Goal: Complete application form

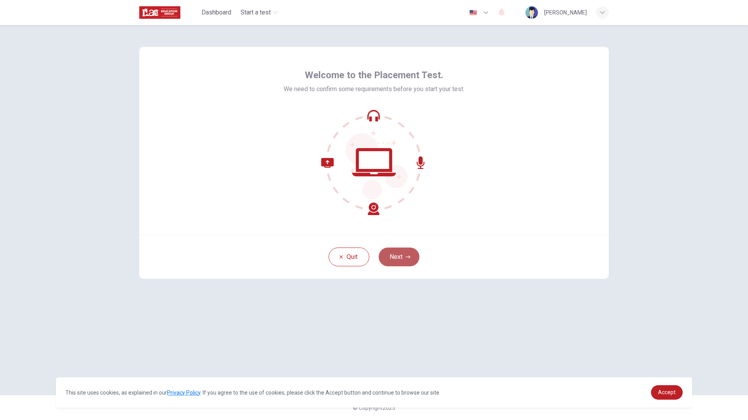
click at [392, 256] on button "Next" at bounding box center [399, 257] width 41 height 19
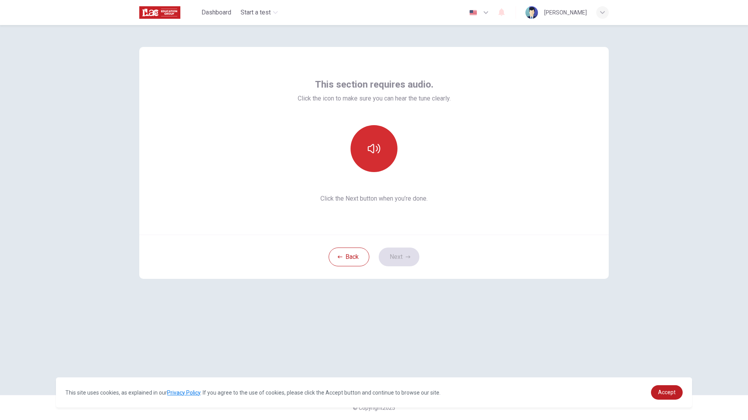
click at [371, 148] on icon "button" at bounding box center [374, 148] width 13 height 13
click at [380, 160] on button "button" at bounding box center [374, 148] width 47 height 47
click at [402, 258] on button "Next" at bounding box center [399, 257] width 41 height 19
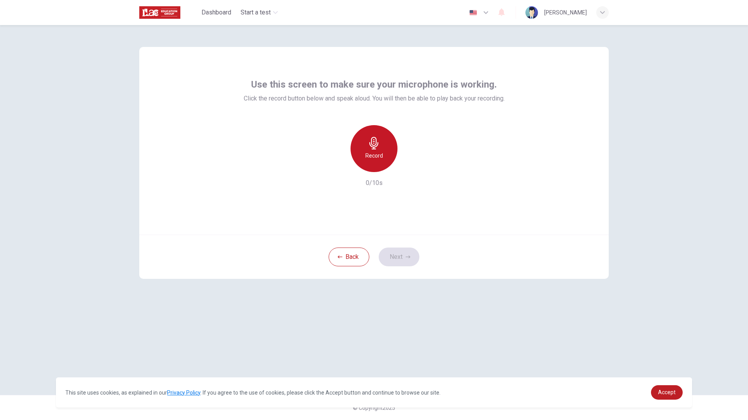
click at [379, 158] on h6 "Record" at bounding box center [375, 155] width 18 height 9
click at [379, 158] on h6 "Stop" at bounding box center [374, 155] width 12 height 9
click at [338, 166] on icon "button" at bounding box center [338, 166] width 5 height 5
click at [373, 162] on div "Record" at bounding box center [374, 148] width 47 height 47
click at [363, 158] on div "Stop" at bounding box center [374, 148] width 47 height 47
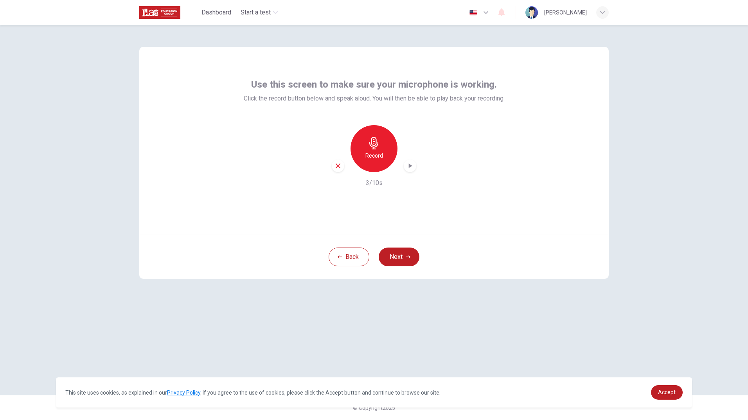
click at [408, 169] on icon "button" at bounding box center [410, 166] width 8 height 8
click at [400, 254] on button "Next" at bounding box center [399, 257] width 41 height 19
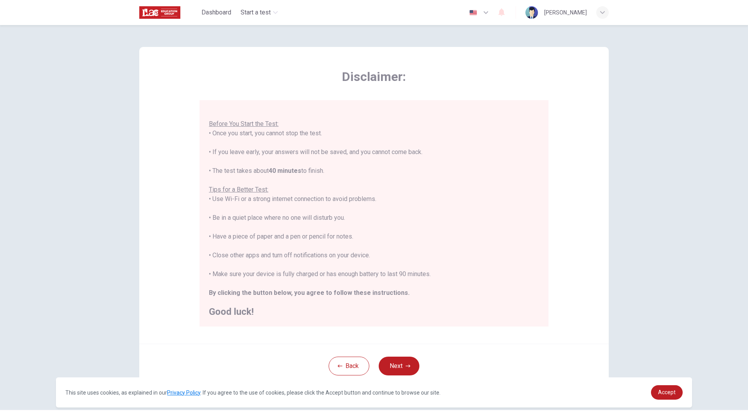
scroll to position [15, 0]
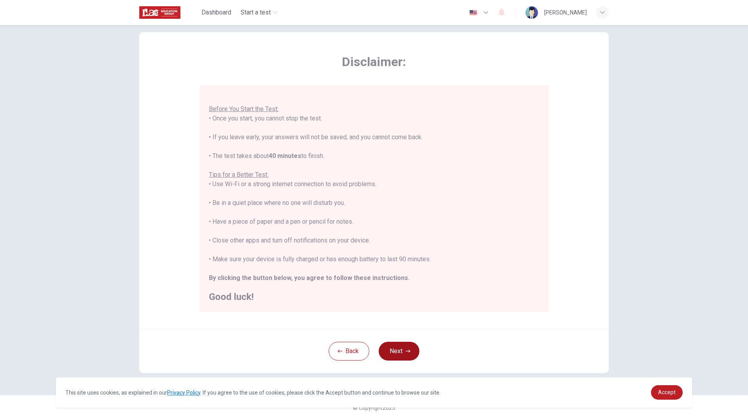
click at [396, 352] on button "Next" at bounding box center [399, 351] width 41 height 19
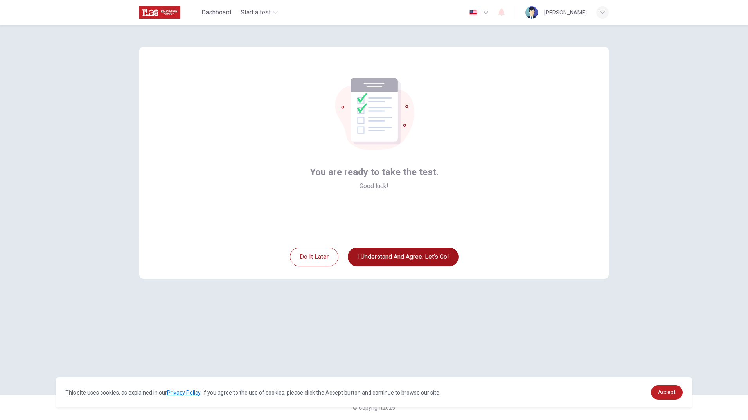
scroll to position [0, 0]
click at [378, 261] on button "I understand and agree. Let’s go!" at bounding box center [403, 257] width 111 height 19
click at [664, 398] on link "Accept" at bounding box center [667, 392] width 32 height 14
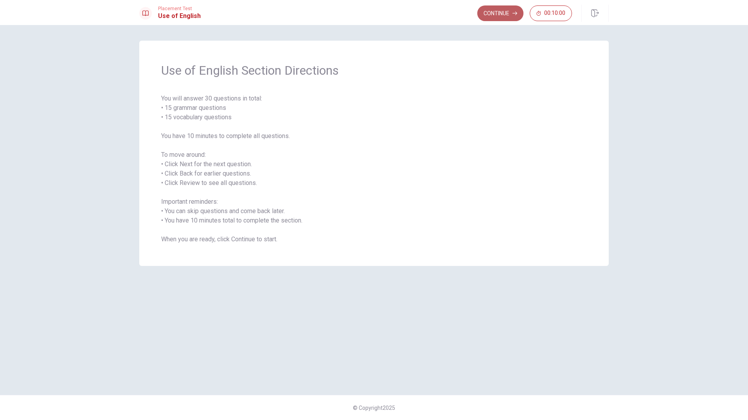
click at [510, 14] on button "Continue" at bounding box center [500, 13] width 46 height 16
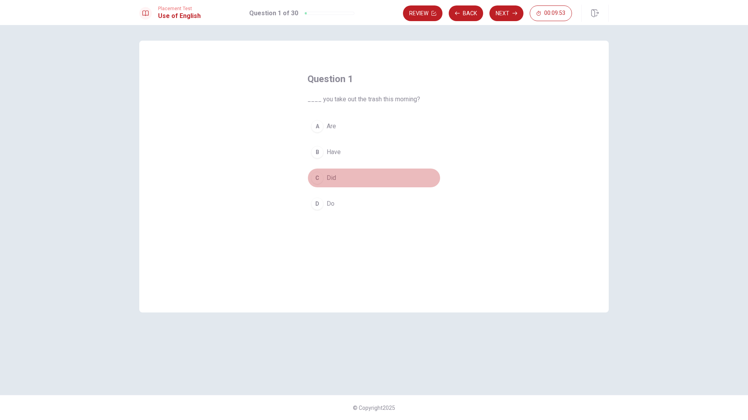
click at [336, 177] on span "Did" at bounding box center [331, 177] width 9 height 9
click at [510, 10] on button "Next" at bounding box center [507, 13] width 34 height 16
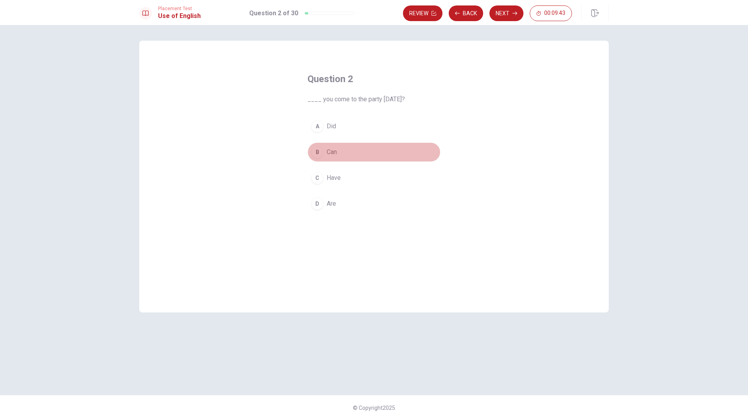
click at [326, 151] on button "B Can" at bounding box center [374, 152] width 133 height 20
click at [499, 18] on button "Next" at bounding box center [507, 13] width 34 height 16
click at [337, 153] on span "coffee" at bounding box center [336, 152] width 18 height 9
click at [510, 8] on button "Next" at bounding box center [507, 13] width 34 height 16
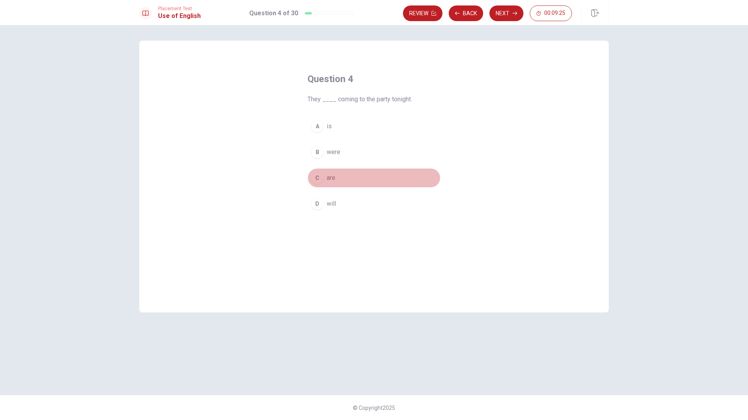
click at [333, 178] on span "are" at bounding box center [331, 177] width 9 height 9
click at [512, 13] on button "Next" at bounding box center [507, 13] width 34 height 16
click at [323, 148] on button "B Do" at bounding box center [374, 152] width 133 height 20
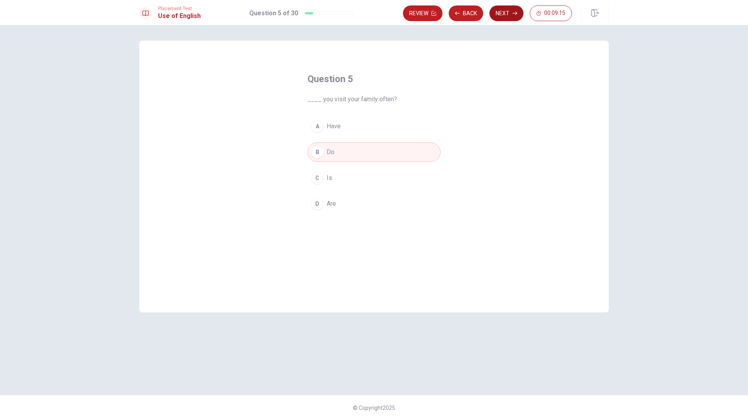
click at [503, 15] on button "Next" at bounding box center [507, 13] width 34 height 16
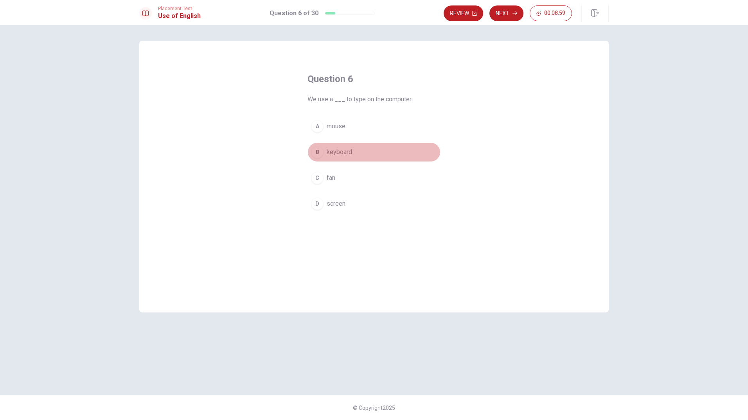
click at [339, 153] on span "keyboard" at bounding box center [339, 152] width 25 height 9
click at [508, 18] on button "Next" at bounding box center [507, 13] width 34 height 16
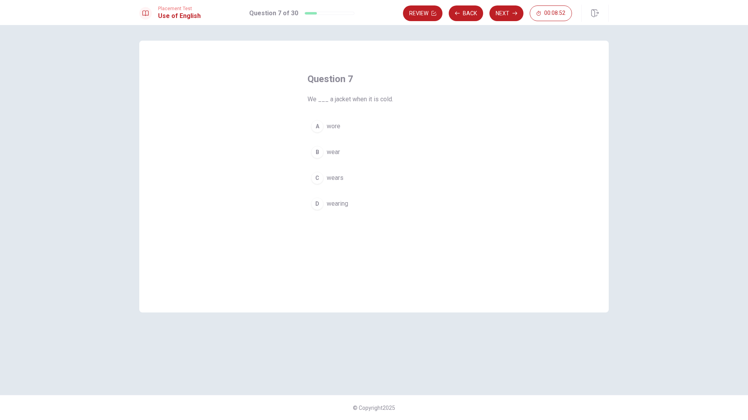
click at [333, 150] on span "wear" at bounding box center [333, 152] width 13 height 9
click at [508, 12] on button "Next" at bounding box center [507, 13] width 34 height 16
click at [333, 175] on span "heavy" at bounding box center [335, 177] width 16 height 9
click at [501, 10] on button "Next" at bounding box center [507, 13] width 34 height 16
click at [339, 126] on span "will call" at bounding box center [337, 126] width 20 height 9
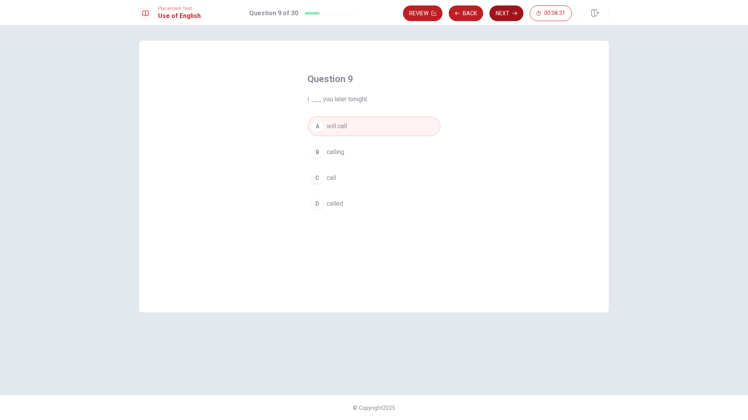
click at [509, 16] on button "Next" at bounding box center [507, 13] width 34 height 16
click at [328, 202] on span "were" at bounding box center [334, 203] width 14 height 9
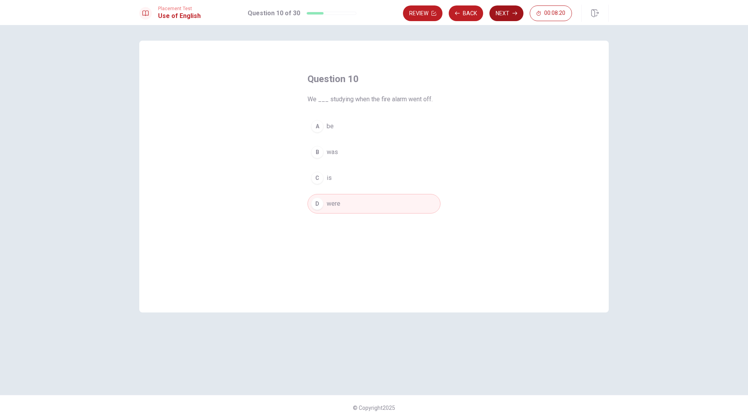
click at [502, 15] on button "Next" at bounding box center [507, 13] width 34 height 16
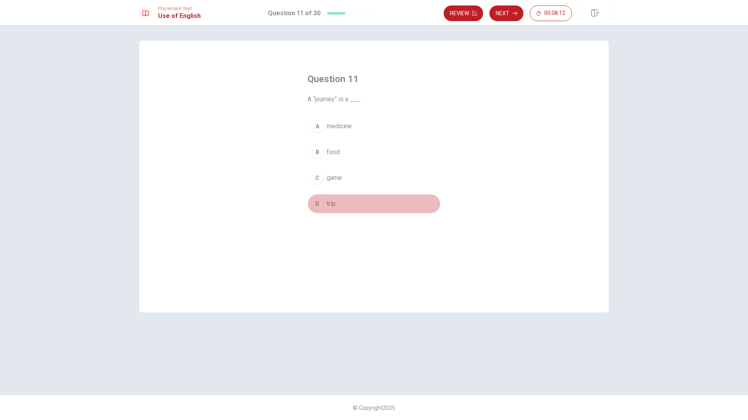
click at [332, 199] on span "trip" at bounding box center [331, 203] width 9 height 9
click at [503, 18] on button "Next" at bounding box center [507, 13] width 34 height 16
click at [343, 204] on span "impossible" at bounding box center [342, 203] width 31 height 9
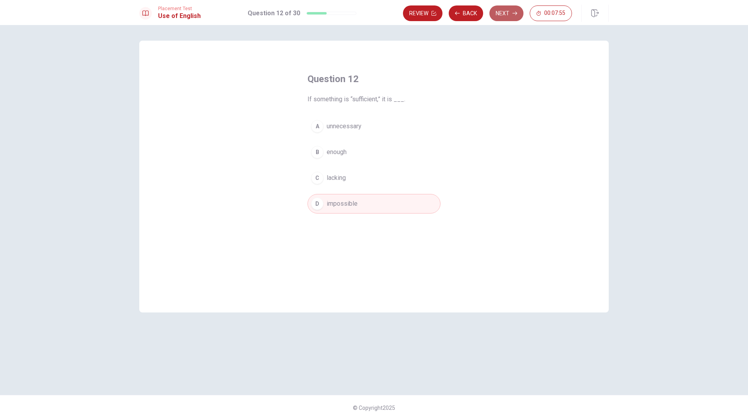
click at [509, 7] on button "Next" at bounding box center [507, 13] width 34 height 16
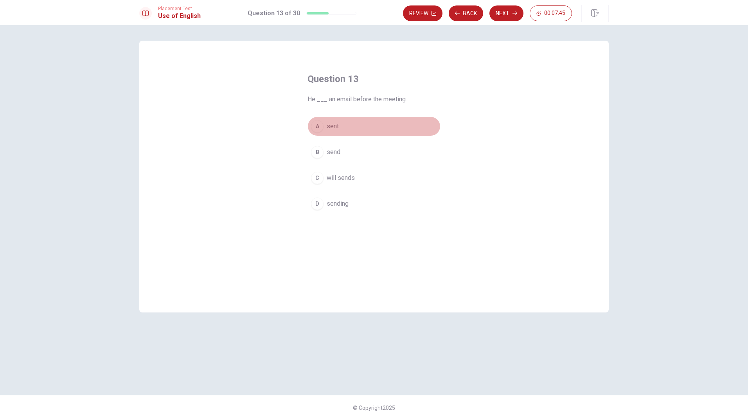
click at [334, 125] on span "sent" at bounding box center [333, 126] width 12 height 9
click at [502, 16] on button "Next" at bounding box center [507, 13] width 34 height 16
click at [326, 178] on button "C had" at bounding box center [374, 178] width 133 height 20
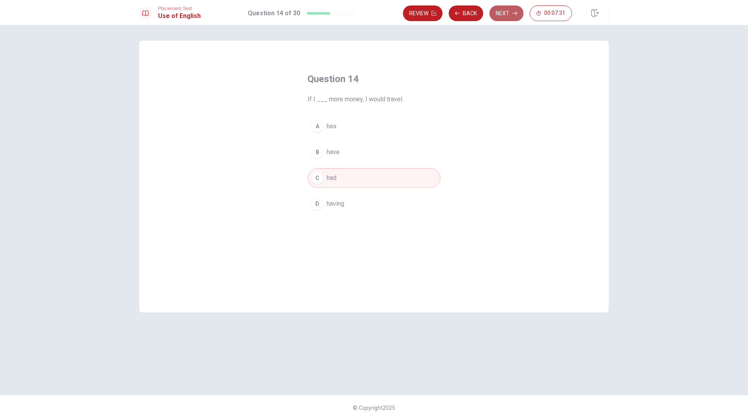
click at [510, 13] on button "Next" at bounding box center [507, 13] width 34 height 16
click at [331, 176] on span "to cycle" at bounding box center [338, 177] width 22 height 9
click at [331, 129] on span "cycling" at bounding box center [336, 126] width 19 height 9
click at [508, 16] on button "Next" at bounding box center [507, 13] width 34 height 16
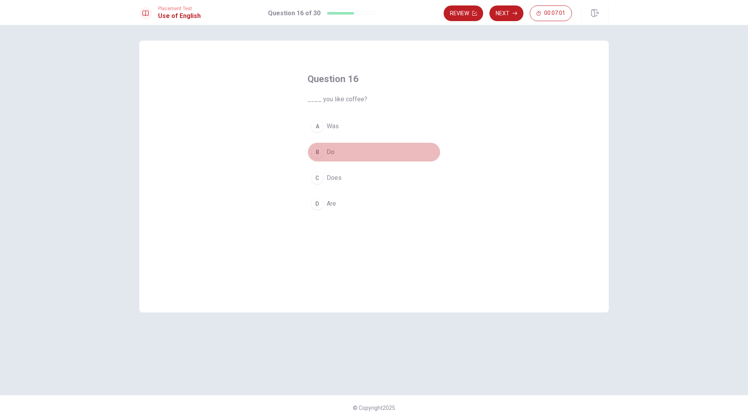
click at [328, 155] on span "Do" at bounding box center [331, 152] width 8 height 9
click at [514, 16] on button "Next" at bounding box center [507, 13] width 34 height 16
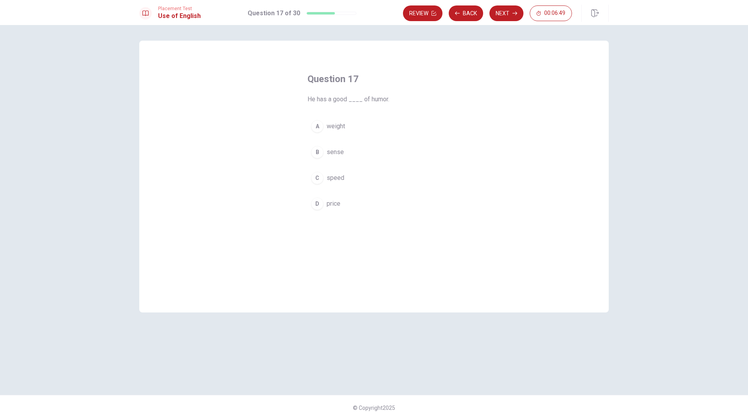
click at [332, 151] on span "sense" at bounding box center [335, 152] width 17 height 9
click at [506, 13] on button "Next" at bounding box center [507, 13] width 34 height 16
click at [337, 175] on span "mouse" at bounding box center [336, 177] width 19 height 9
click at [504, 12] on button "Next" at bounding box center [507, 13] width 34 height 16
click at [335, 176] on span "bought" at bounding box center [336, 177] width 19 height 9
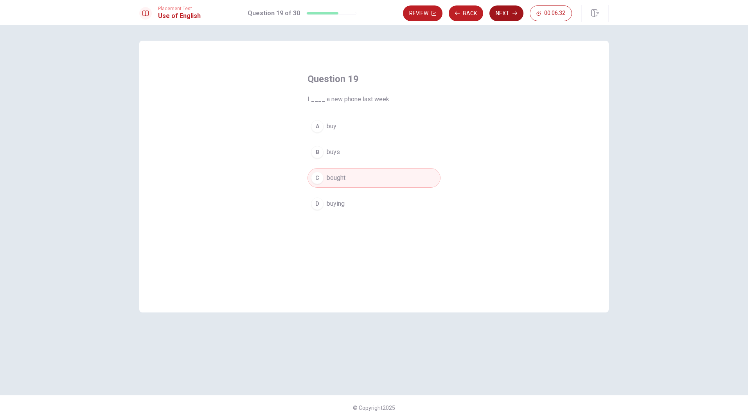
click at [514, 10] on button "Next" at bounding box center [507, 13] width 34 height 16
click at [344, 176] on span "friendly" at bounding box center [337, 177] width 21 height 9
click at [502, 15] on button "Next" at bounding box center [507, 13] width 34 height 16
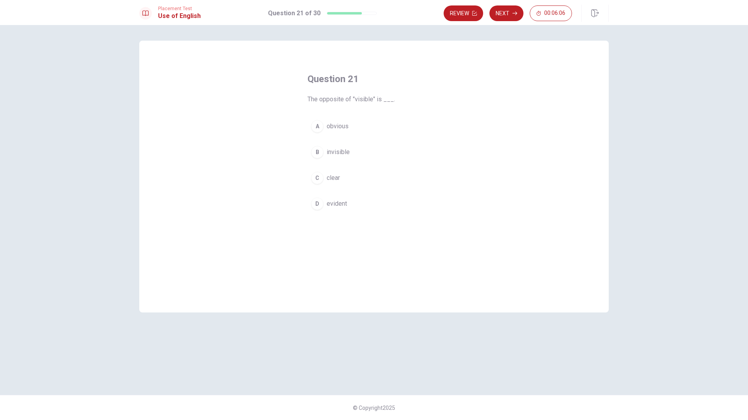
click at [337, 151] on span "invisible" at bounding box center [338, 152] width 23 height 9
click at [509, 10] on button "Next" at bounding box center [507, 13] width 34 height 16
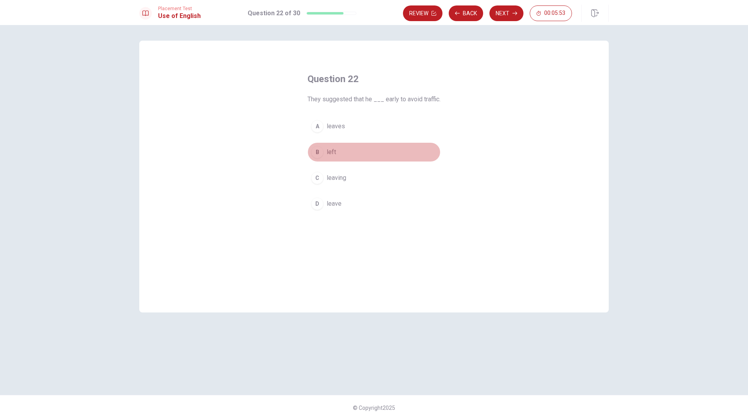
click at [332, 151] on span "left" at bounding box center [331, 152] width 9 height 9
click at [500, 14] on button "Next" at bounding box center [507, 13] width 34 height 16
click at [333, 210] on span "am" at bounding box center [331, 213] width 8 height 9
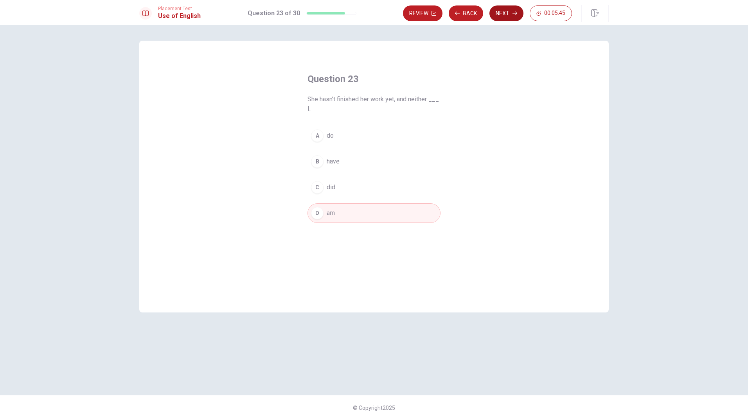
click at [506, 14] on button "Next" at bounding box center [507, 13] width 34 height 16
click at [331, 125] on span "were" at bounding box center [334, 126] width 14 height 9
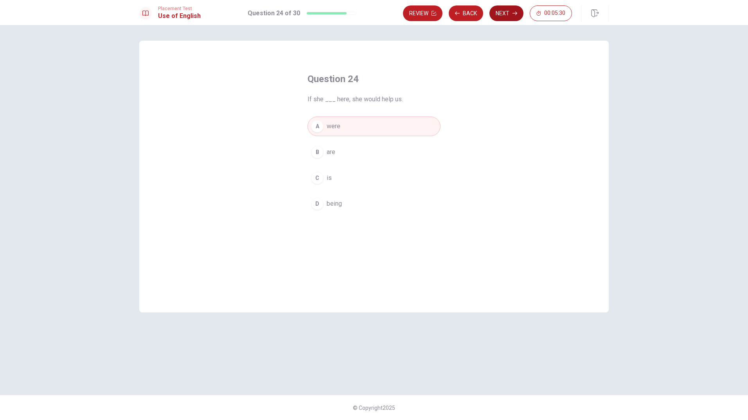
click at [502, 16] on button "Next" at bounding box center [507, 13] width 34 height 16
click at [350, 125] on span "because" at bounding box center [338, 126] width 23 height 9
click at [515, 11] on icon "button" at bounding box center [515, 13] width 5 height 5
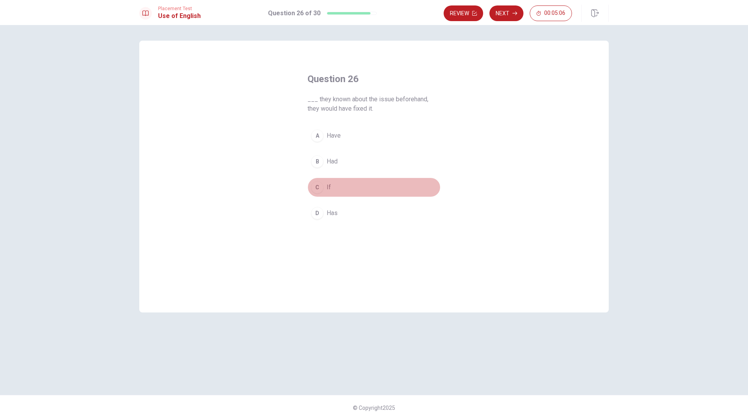
click at [330, 188] on span "If" at bounding box center [329, 187] width 4 height 9
click at [509, 16] on button "Next" at bounding box center [507, 13] width 34 height 16
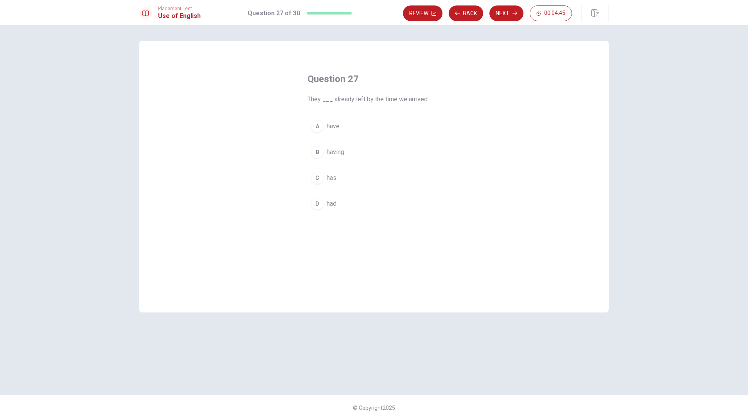
click at [329, 202] on span "had" at bounding box center [332, 203] width 10 height 9
click at [504, 9] on button "Next" at bounding box center [507, 13] width 34 height 16
drag, startPoint x: 334, startPoint y: 151, endPoint x: 340, endPoint y: 149, distance: 6.5
click at [340, 149] on button "B join" at bounding box center [374, 152] width 133 height 20
click at [512, 18] on button "Next" at bounding box center [507, 13] width 34 height 16
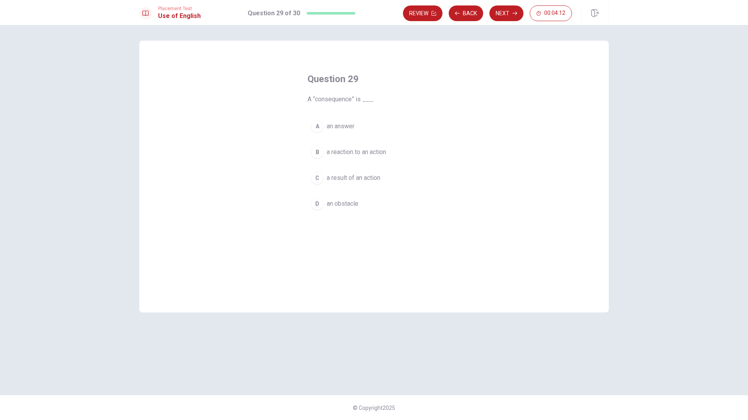
click at [342, 177] on span "a result of an action" at bounding box center [354, 177] width 54 height 9
click at [514, 14] on icon "button" at bounding box center [515, 13] width 5 height 5
click at [343, 204] on span "helps you" at bounding box center [340, 203] width 27 height 9
click at [501, 14] on button "Next" at bounding box center [507, 13] width 34 height 16
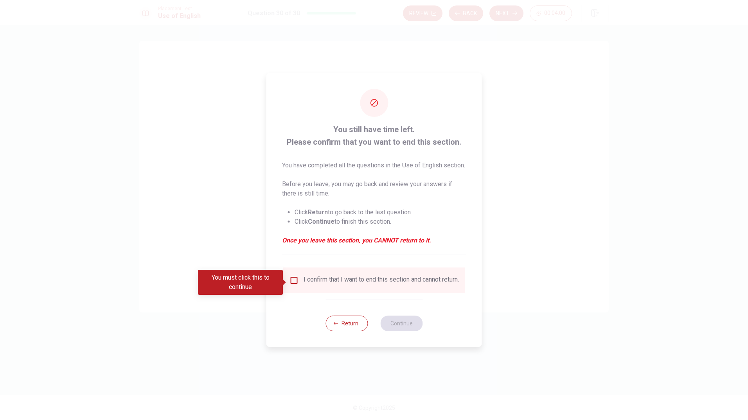
click at [294, 282] on input "You must click this to continue" at bounding box center [294, 280] width 9 height 9
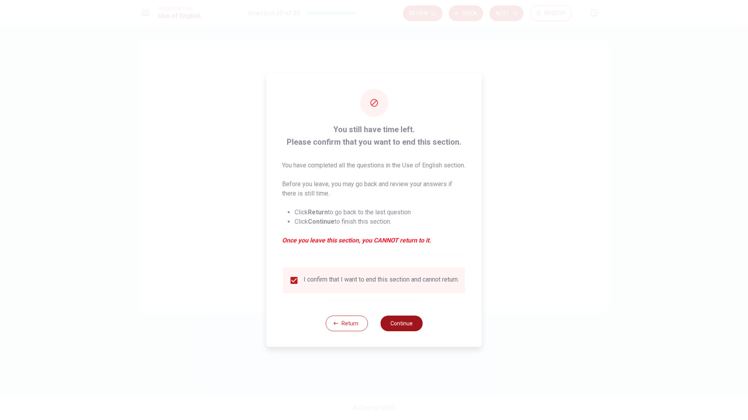
click at [390, 331] on button "Continue" at bounding box center [401, 324] width 42 height 16
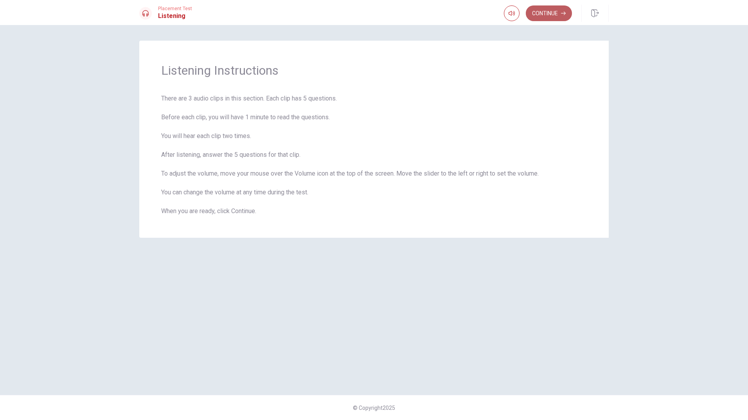
click at [544, 14] on button "Continue" at bounding box center [549, 13] width 46 height 16
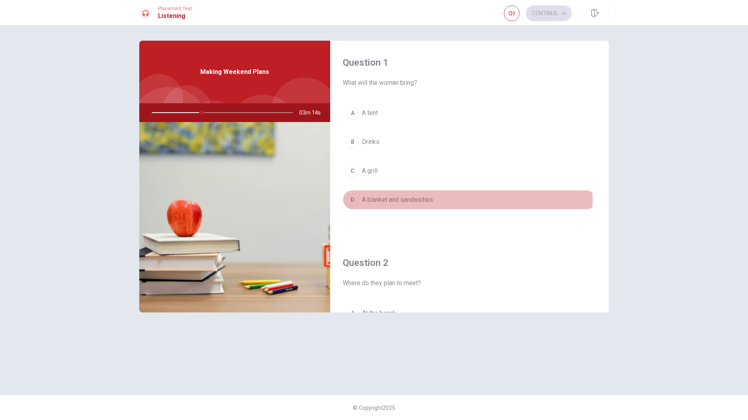
click at [405, 200] on span "A blanket and sandwiches" at bounding box center [397, 199] width 71 height 9
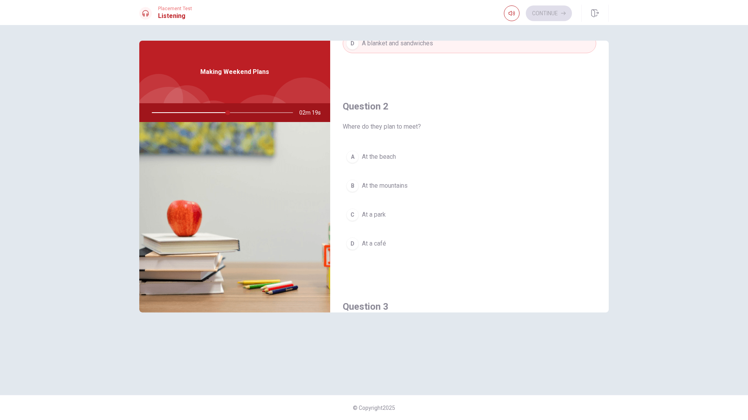
scroll to position [196, 0]
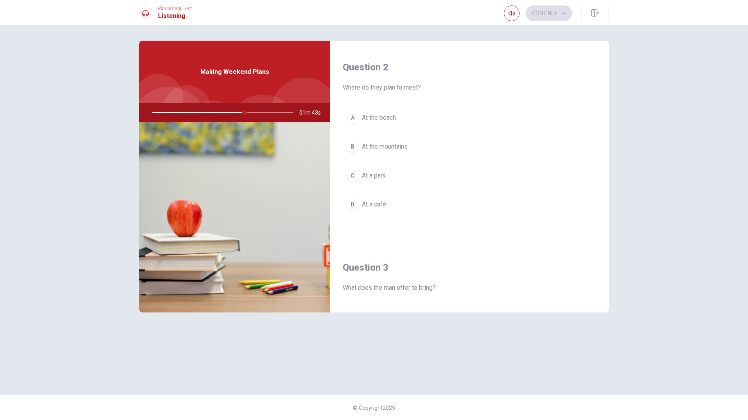
click at [382, 117] on span "At the beach" at bounding box center [379, 117] width 34 height 9
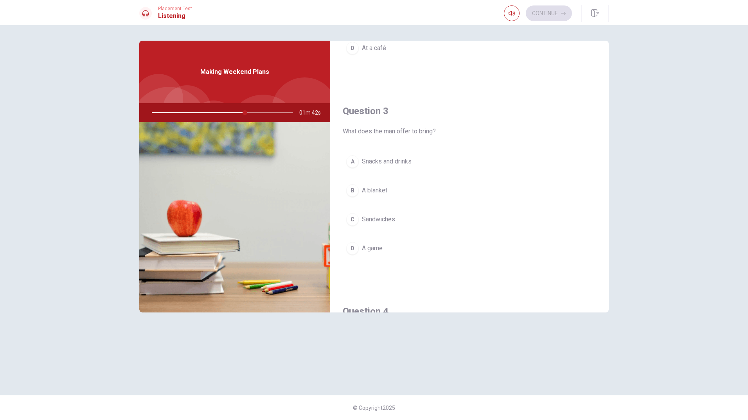
scroll to position [391, 0]
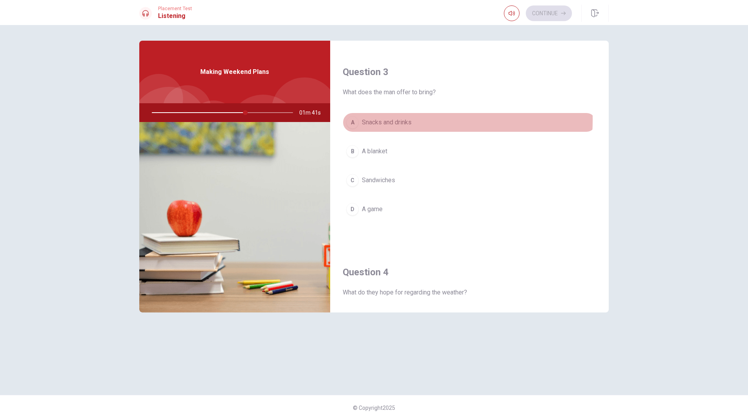
click at [389, 120] on span "Snacks and drinks" at bounding box center [387, 122] width 50 height 9
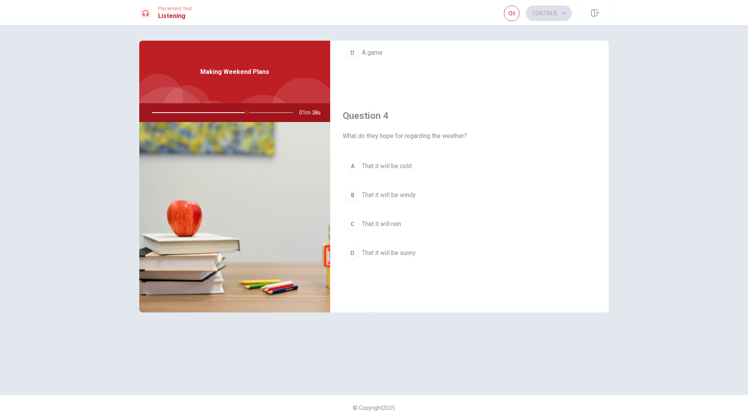
scroll to position [587, 0]
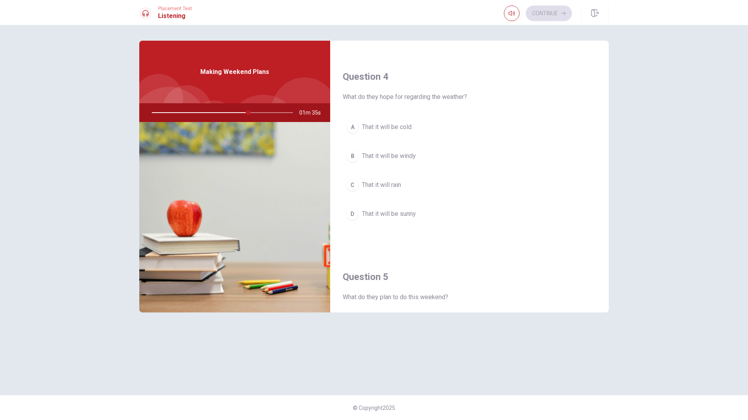
click at [399, 209] on button "D That it will be sunny" at bounding box center [470, 214] width 254 height 20
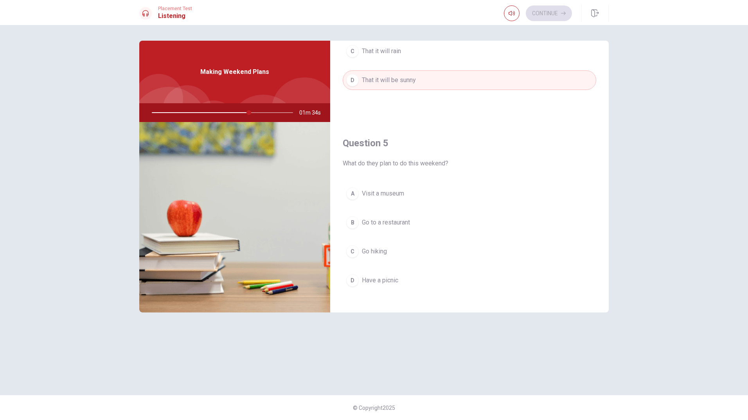
scroll to position [730, 0]
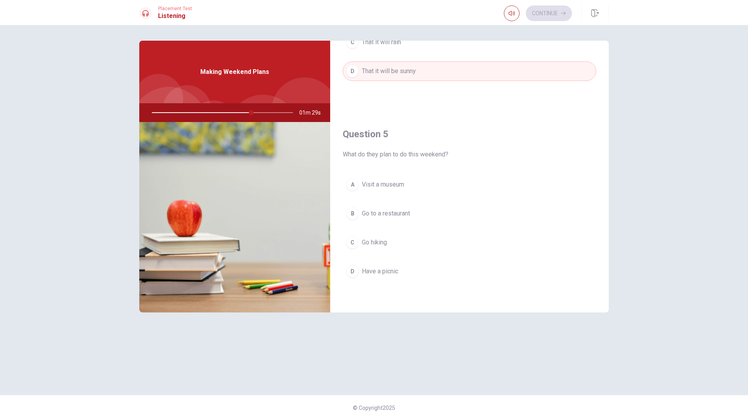
click at [380, 242] on span "Go hiking" at bounding box center [374, 242] width 25 height 9
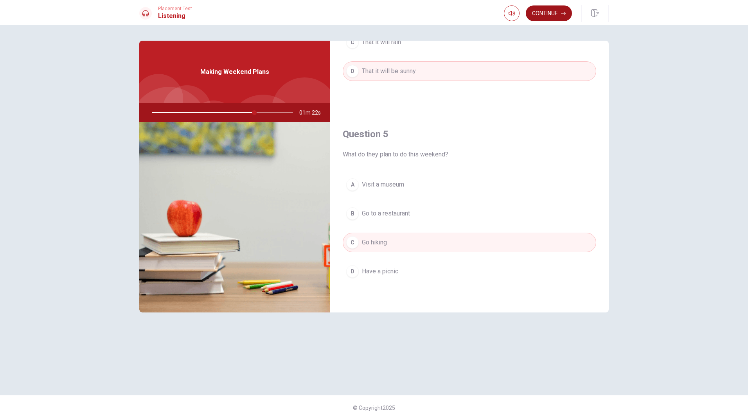
click at [550, 14] on button "Continue" at bounding box center [549, 13] width 46 height 16
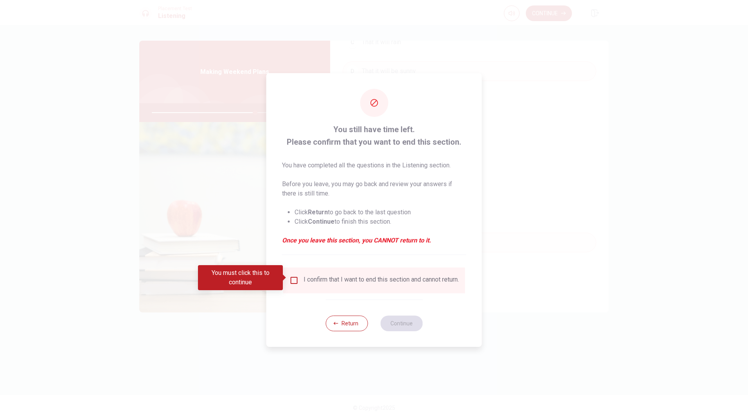
click at [292, 278] on input "You must click this to continue" at bounding box center [294, 280] width 9 height 9
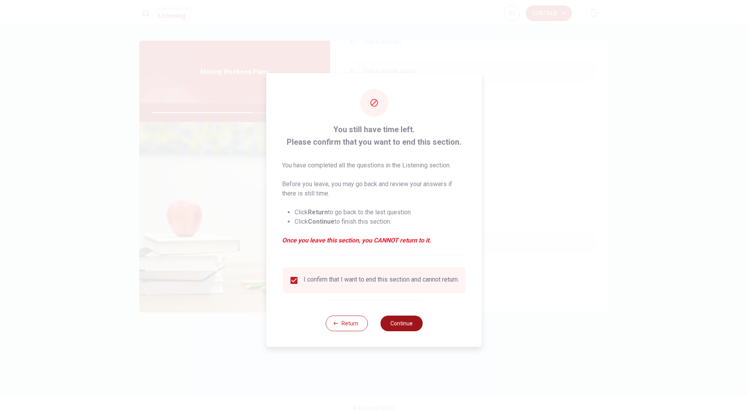
click at [393, 331] on button "Continue" at bounding box center [401, 324] width 42 height 16
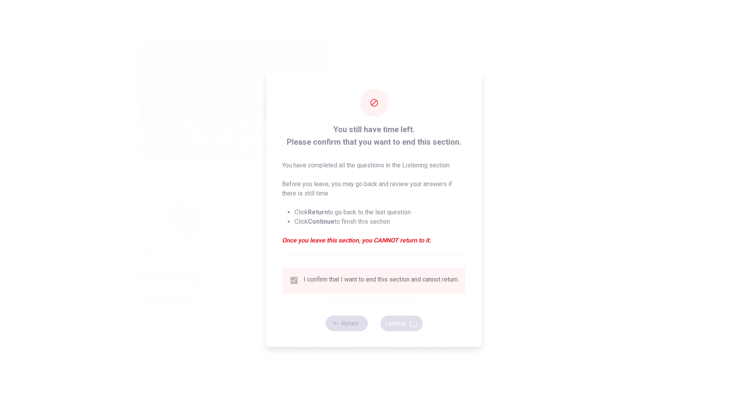
type input "75"
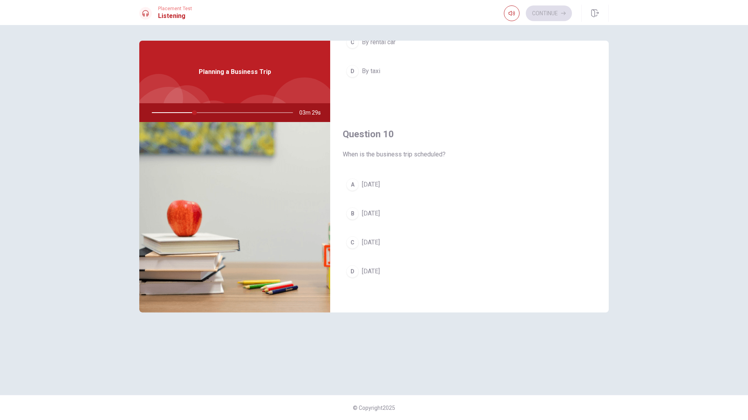
click at [380, 213] on span "[DATE]" at bounding box center [371, 213] width 18 height 9
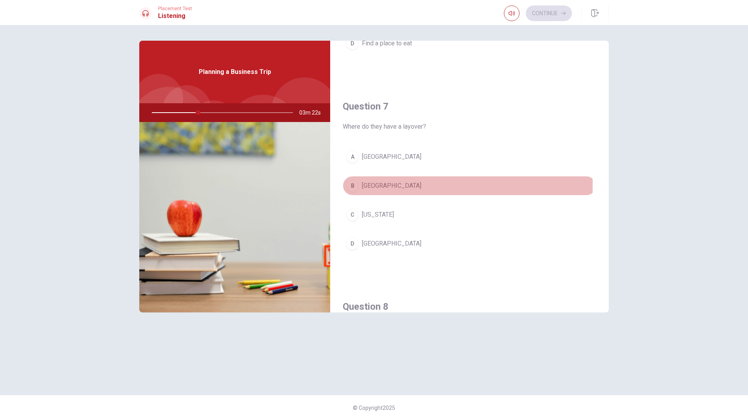
click at [367, 185] on span "[GEOGRAPHIC_DATA]" at bounding box center [391, 185] width 59 height 9
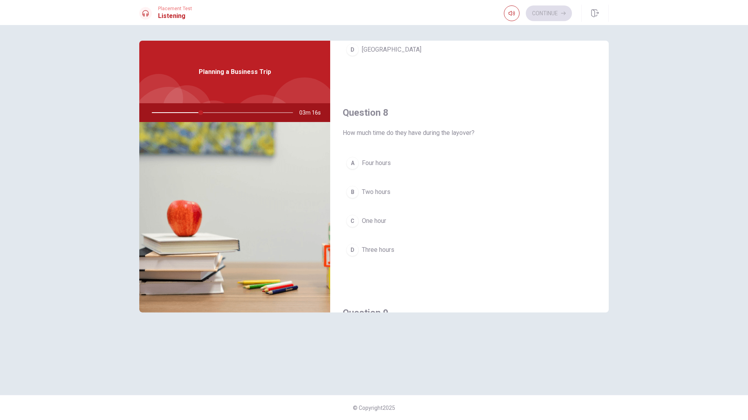
scroll to position [352, 0]
click at [385, 187] on span "Two hours" at bounding box center [376, 190] width 29 height 9
click at [385, 221] on span "By rental car" at bounding box center [379, 224] width 34 height 9
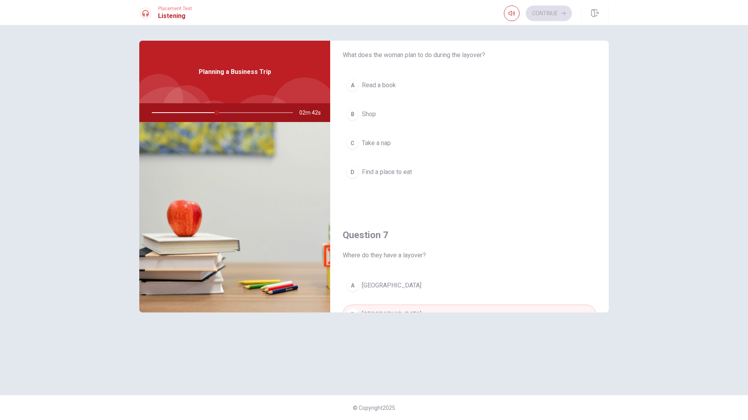
scroll to position [0, 0]
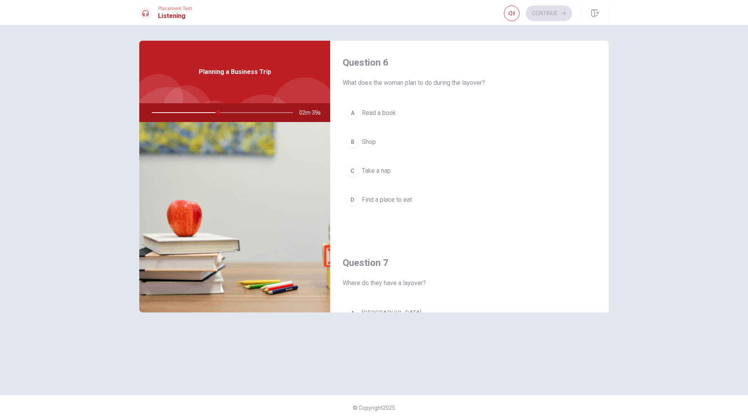
click at [394, 196] on span "Find a place to eat" at bounding box center [387, 199] width 50 height 9
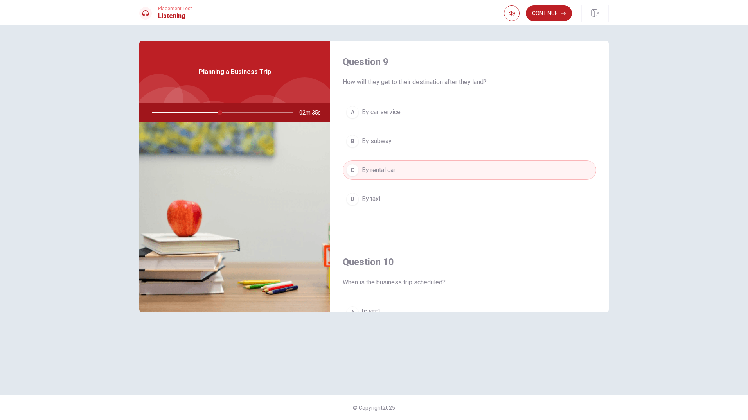
scroll to position [626, 0]
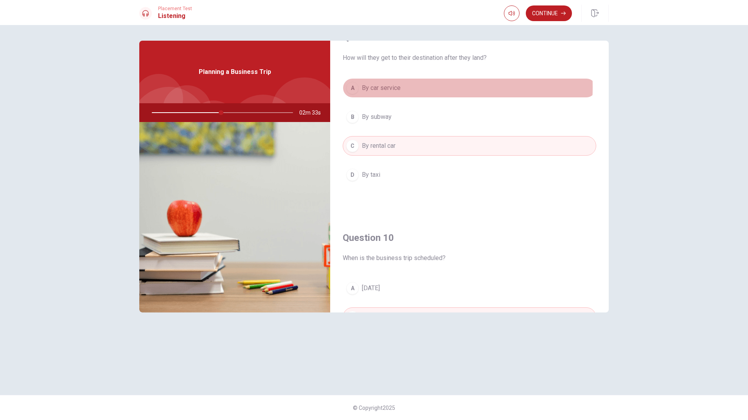
click at [387, 87] on span "By car service" at bounding box center [381, 87] width 39 height 9
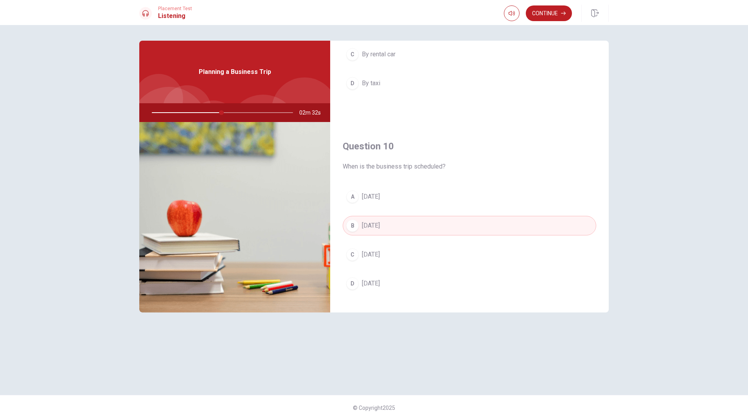
scroll to position [730, 0]
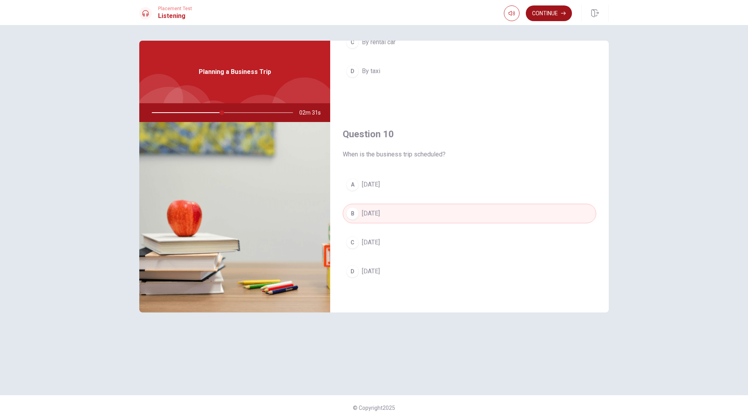
click at [544, 11] on button "Continue" at bounding box center [549, 13] width 46 height 16
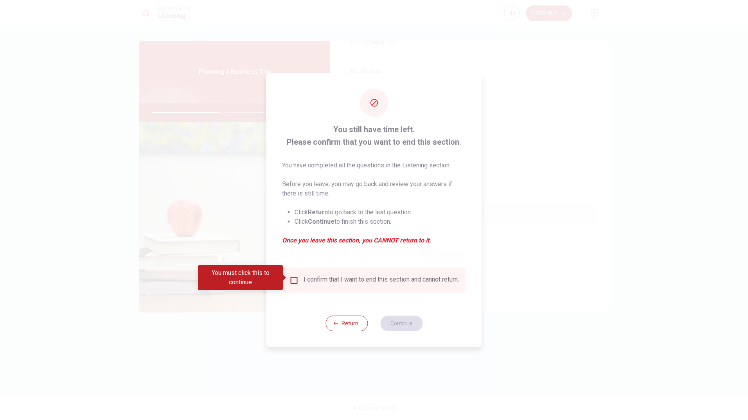
click at [308, 278] on div "I confirm that I want to end this section and cannot return." at bounding box center [381, 280] width 155 height 9
click at [292, 277] on input "You must click this to continue" at bounding box center [294, 280] width 9 height 9
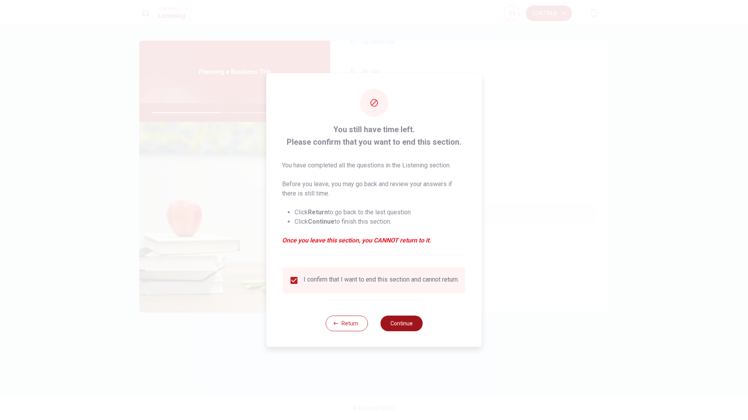
click at [390, 330] on button "Continue" at bounding box center [401, 324] width 42 height 16
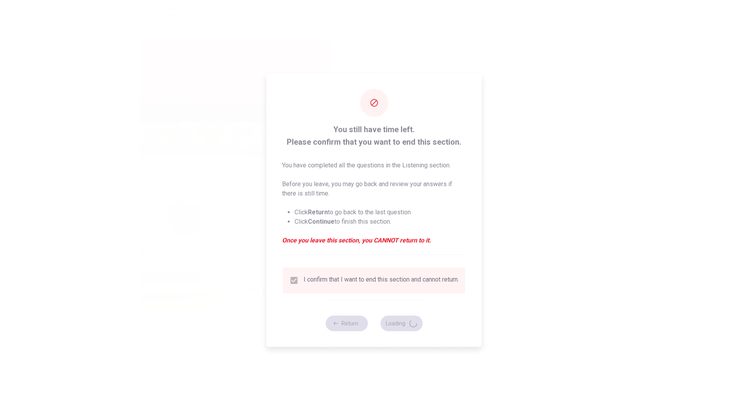
type input "52"
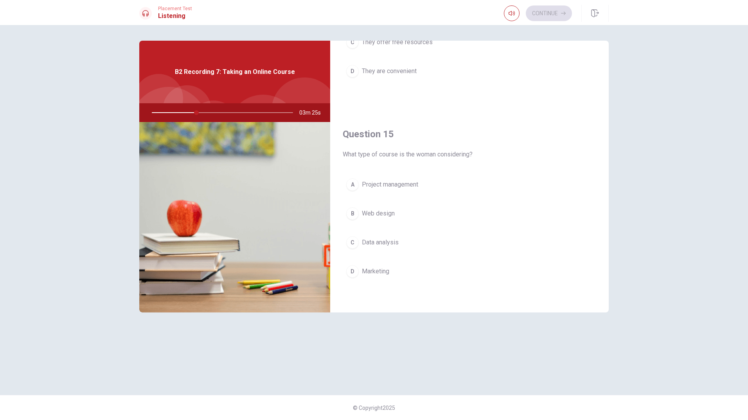
click at [384, 241] on span "Data analysis" at bounding box center [380, 242] width 37 height 9
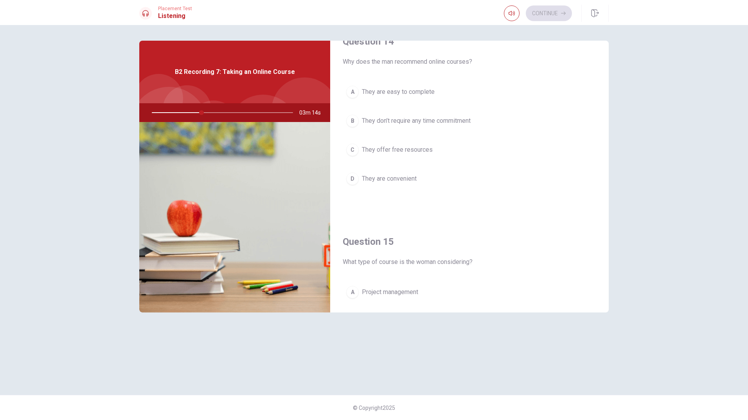
scroll to position [626, 0]
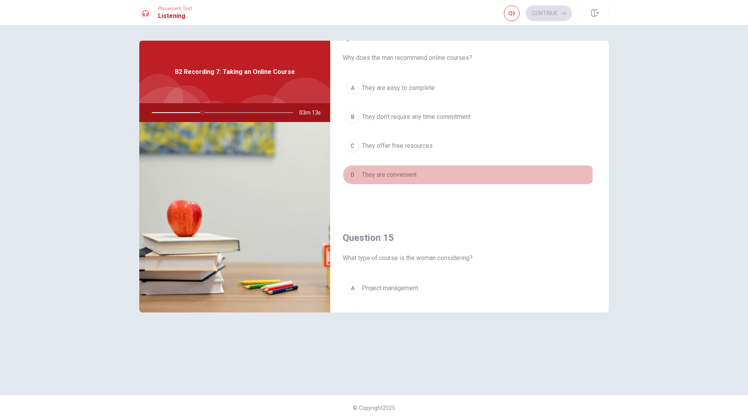
click at [398, 174] on span "They are convenient" at bounding box center [389, 174] width 55 height 9
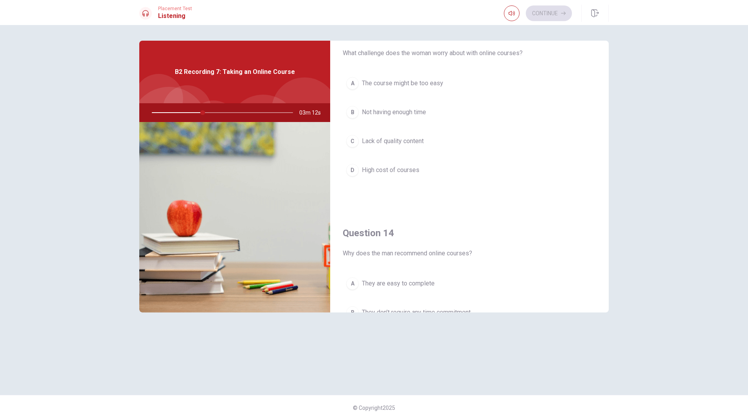
scroll to position [391, 0]
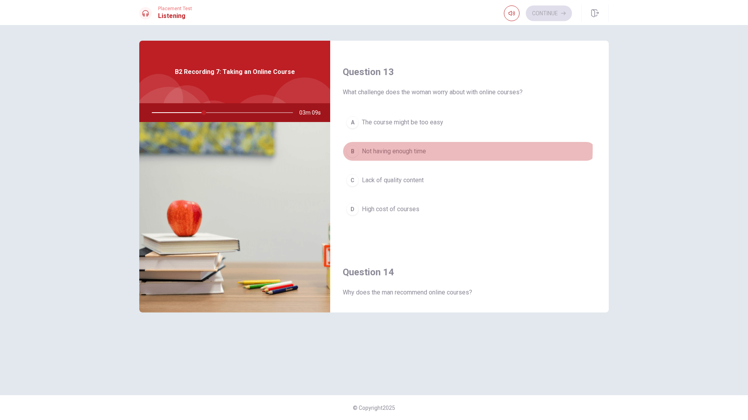
click at [416, 149] on span "Not having enough time" at bounding box center [394, 151] width 64 height 9
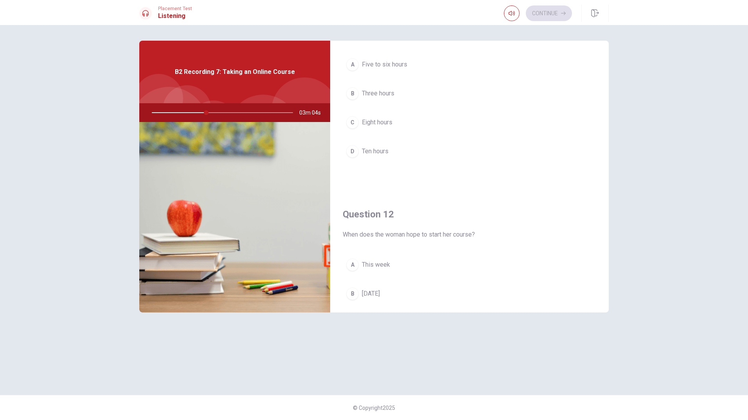
scroll to position [39, 0]
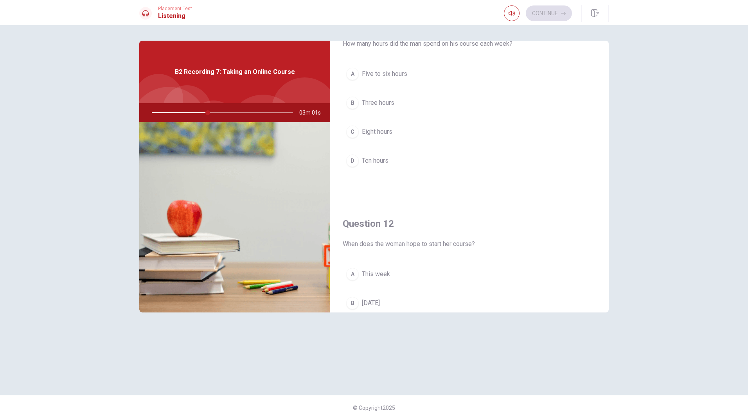
click at [384, 74] on span "Five to six hours" at bounding box center [384, 73] width 45 height 9
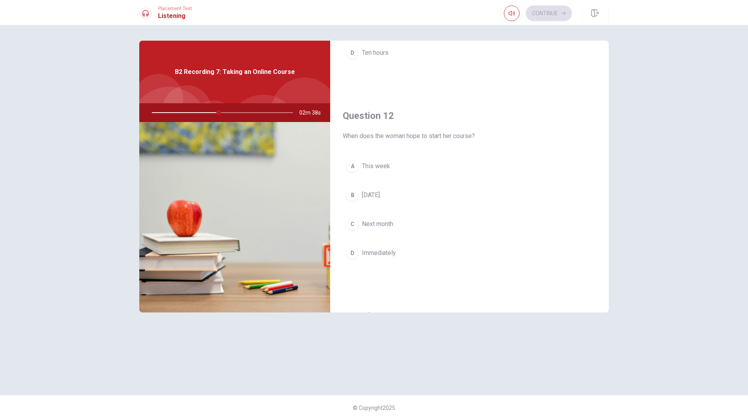
scroll to position [143, 0]
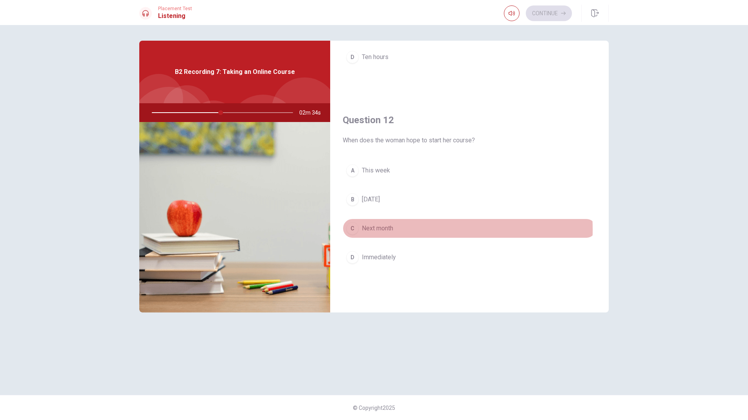
click at [379, 230] on span "Next month" at bounding box center [377, 228] width 31 height 9
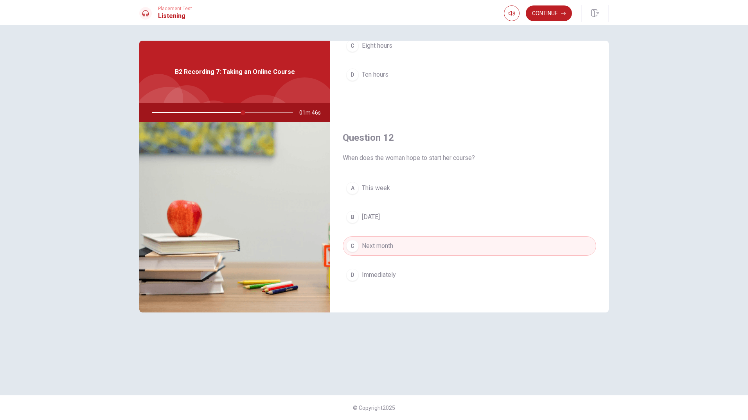
scroll to position [157, 0]
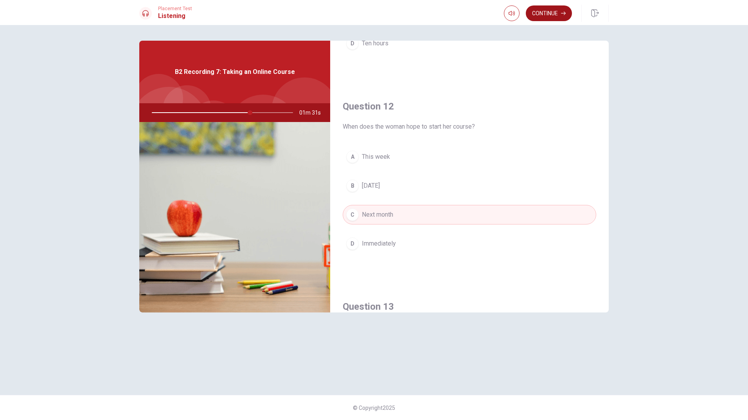
click at [547, 13] on button "Continue" at bounding box center [549, 13] width 46 height 16
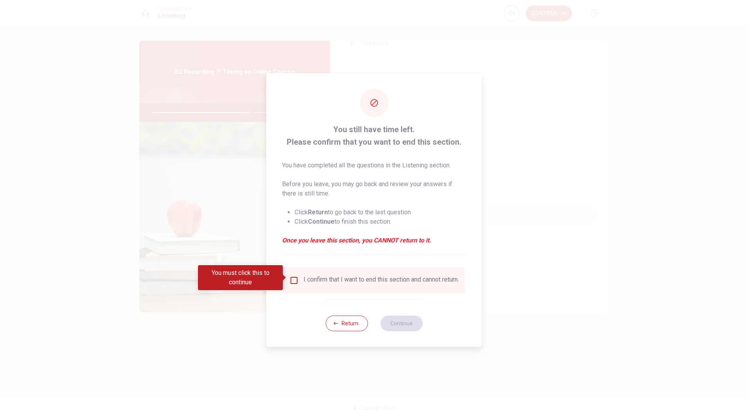
click at [293, 276] on input "You must click this to continue" at bounding box center [294, 280] width 9 height 9
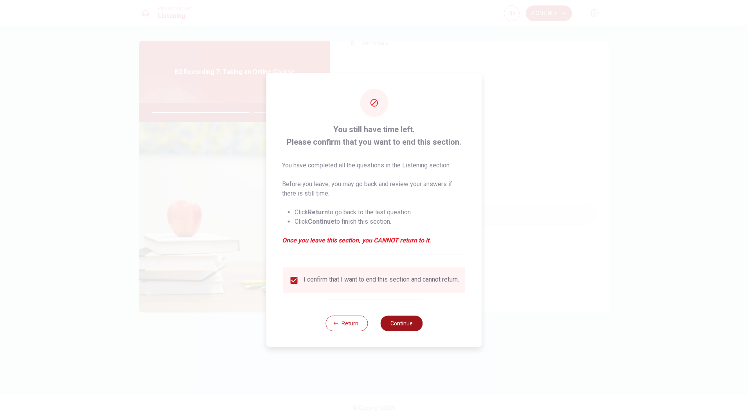
click at [393, 328] on button "Continue" at bounding box center [401, 324] width 42 height 16
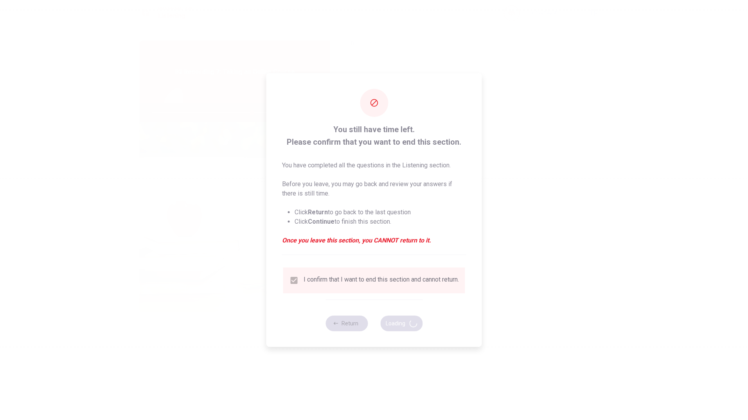
type input "71"
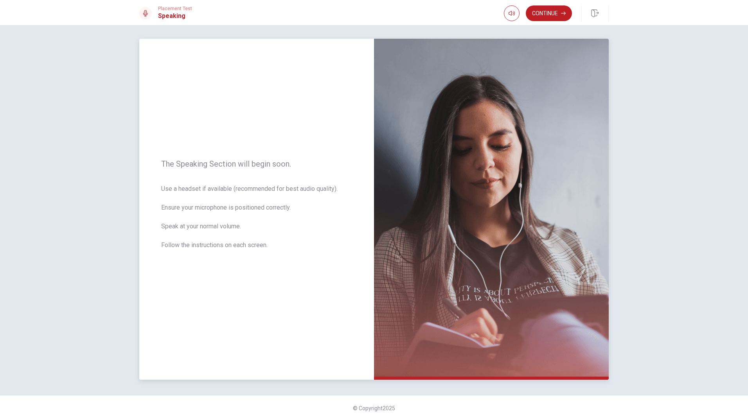
scroll to position [2, 0]
click at [564, 14] on icon "button" at bounding box center [563, 14] width 5 height 4
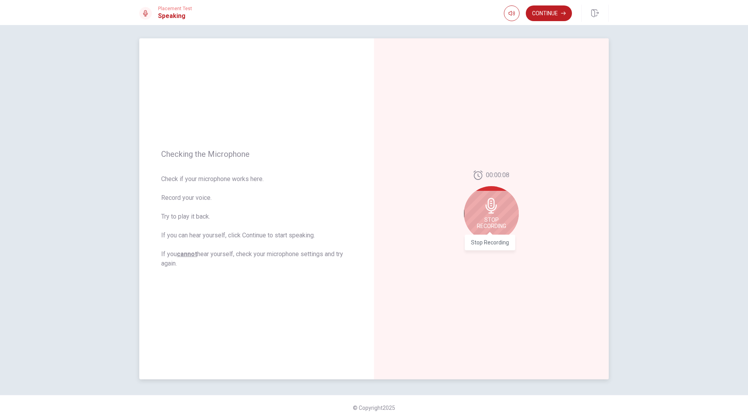
click at [490, 225] on span "Stop Recording" at bounding box center [491, 223] width 29 height 13
click at [495, 248] on button "Play Audio" at bounding box center [500, 247] width 11 height 11
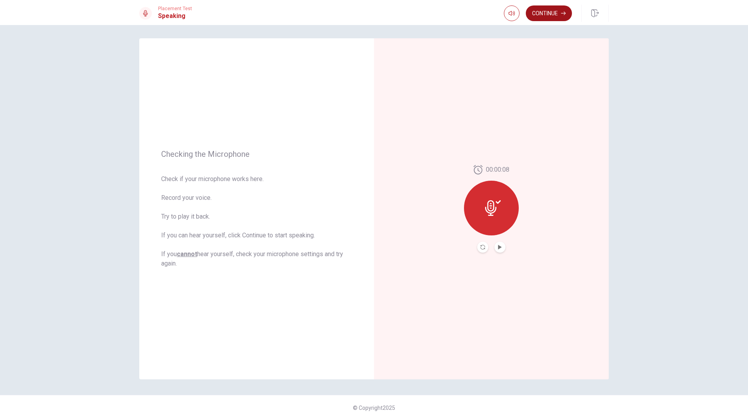
click at [548, 13] on button "Continue" at bounding box center [549, 13] width 46 height 16
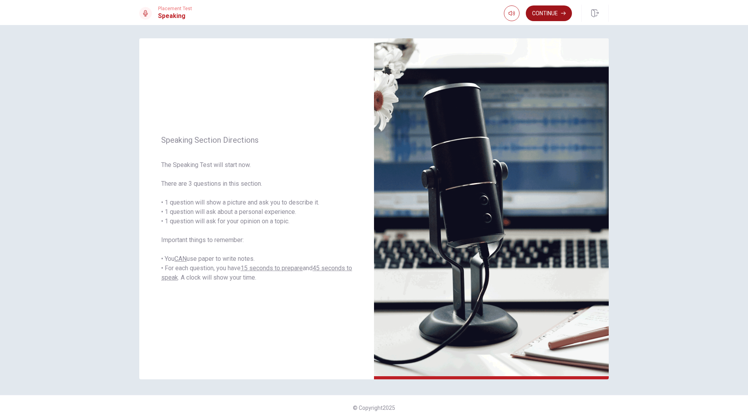
click at [555, 11] on button "Continue" at bounding box center [549, 13] width 46 height 16
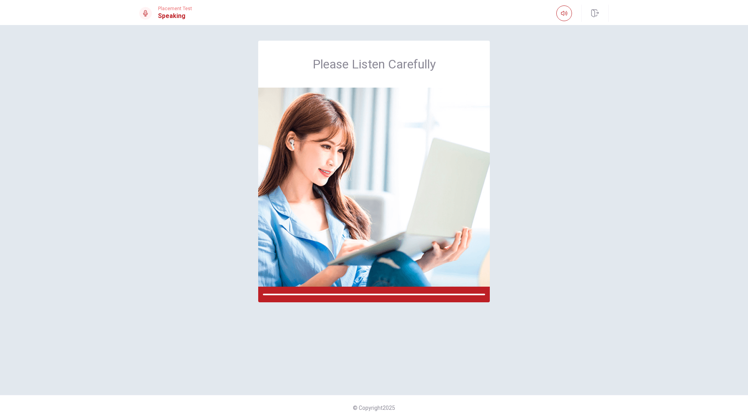
scroll to position [0, 0]
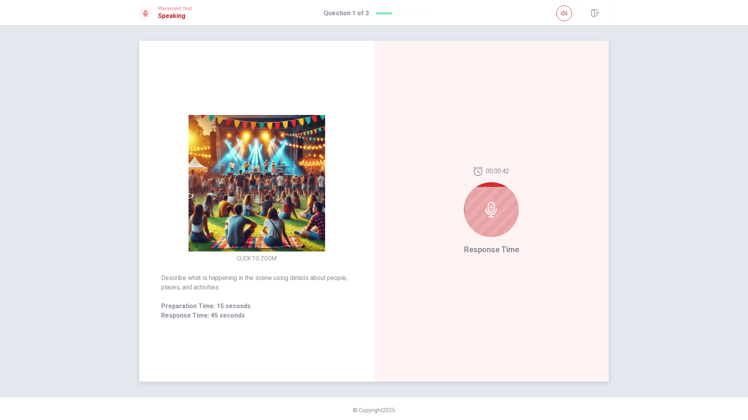
click at [484, 212] on icon at bounding box center [492, 210] width 16 height 16
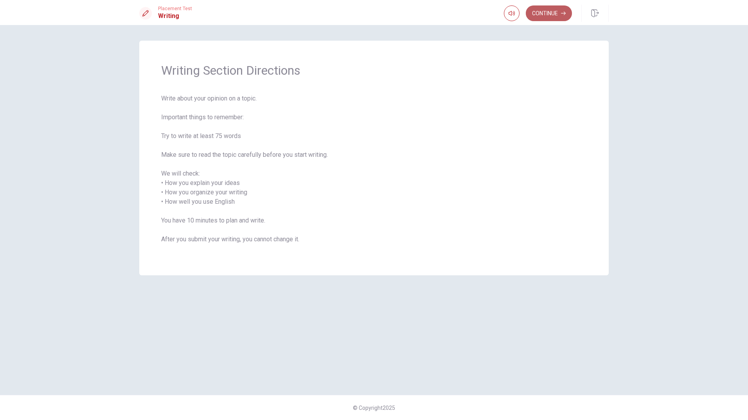
click at [543, 15] on button "Continue" at bounding box center [549, 13] width 46 height 16
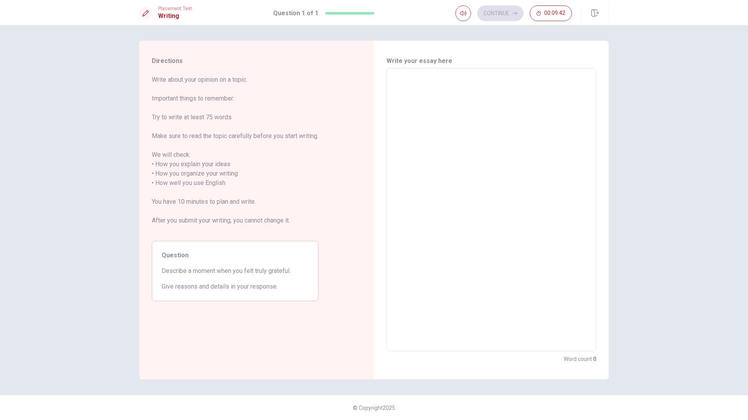
click at [418, 76] on textarea at bounding box center [491, 210] width 199 height 270
type textarea "w"
type textarea "x"
type textarea "wh"
type textarea "x"
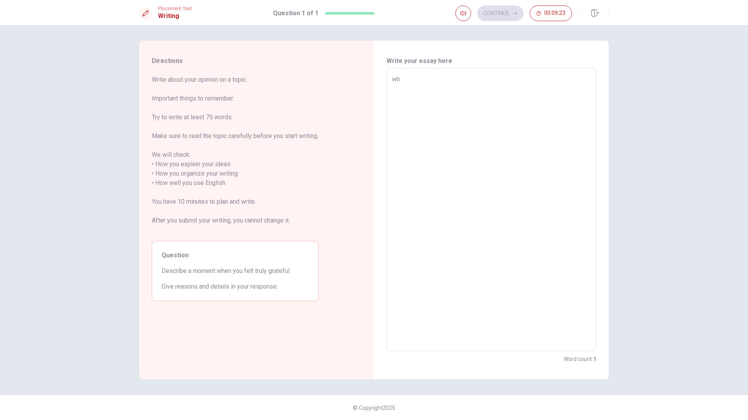
type textarea "whe"
type textarea "x"
type textarea "when"
type textarea "x"
type textarea "whe"
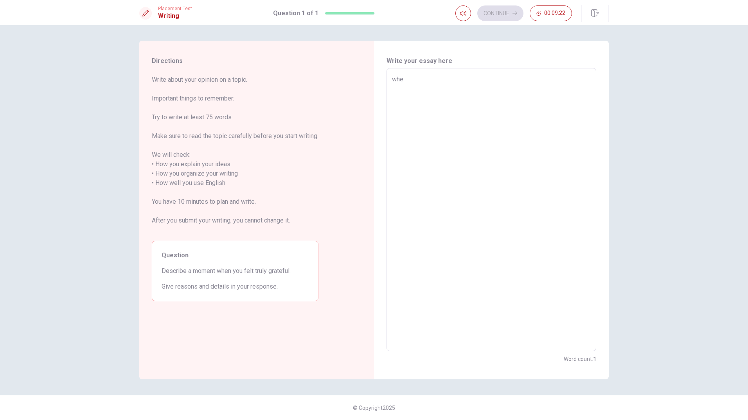
type textarea "x"
type textarea "wh"
type textarea "x"
type textarea "w"
type textarea "x"
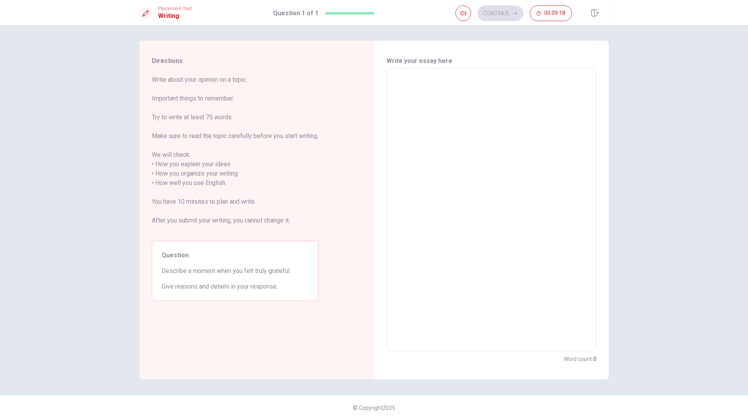
type textarea "i"
type textarea "x"
type textarea "if"
type textarea "x"
type textarea "ife"
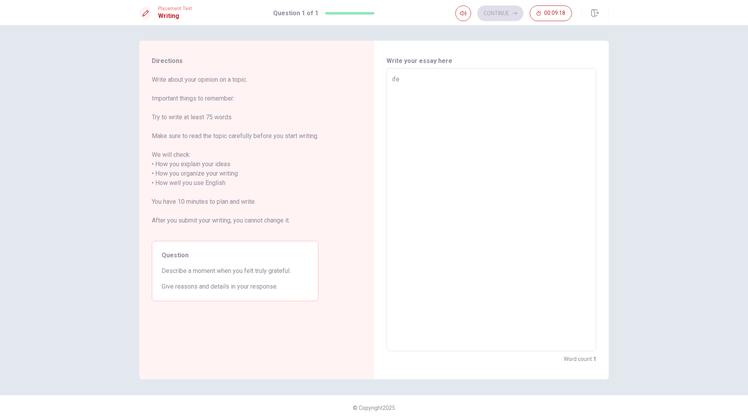
type textarea "x"
type textarea "ifel"
type textarea "x"
type textarea "ifelt"
type textarea "x"
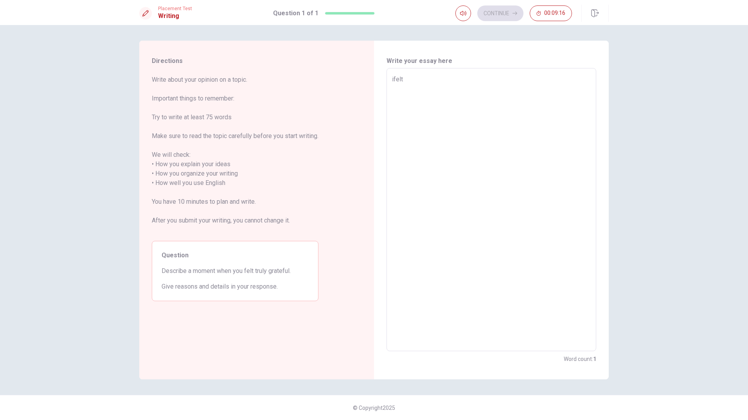
type textarea "ifelt"
type textarea "x"
type textarea "ifelt"
type textarea "x"
type textarea "ifel"
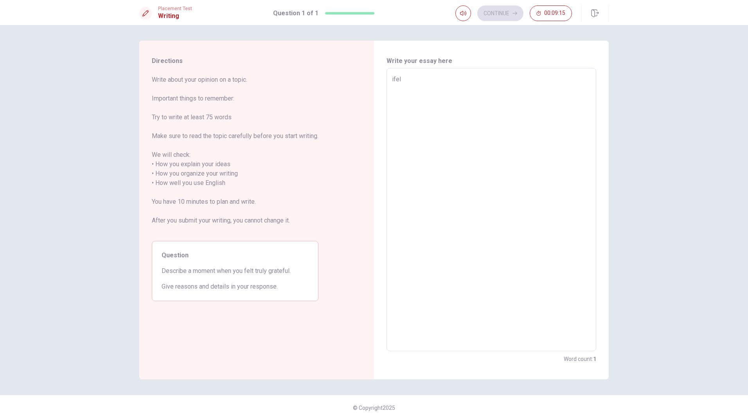
type textarea "x"
type textarea "ife"
type textarea "x"
type textarea "if"
type textarea "x"
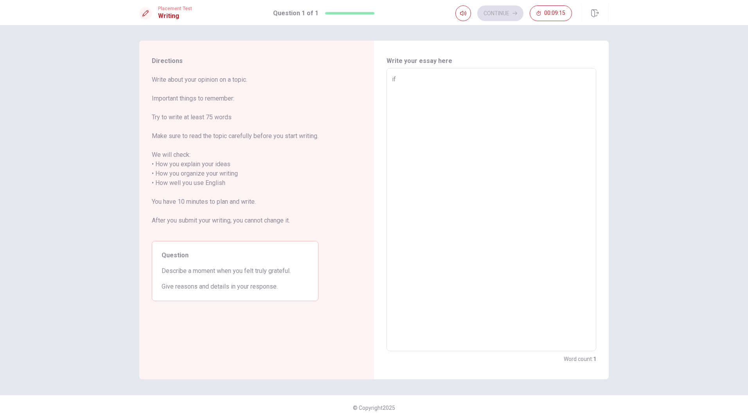
type textarea "i"
type textarea "x"
type textarea "I"
type textarea "x"
type textarea "I"
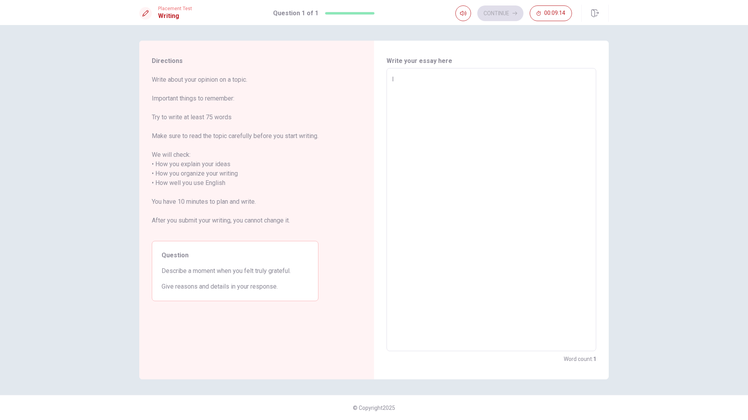
type textarea "x"
type textarea "I f"
type textarea "x"
type textarea "I fe"
type textarea "x"
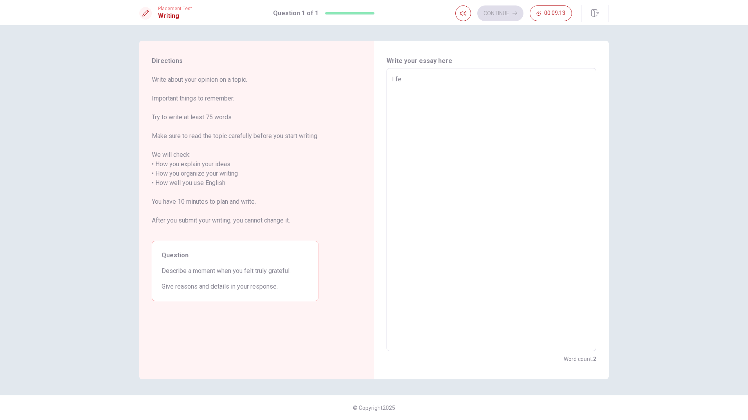
type textarea "I fel"
type textarea "x"
type textarea "I felt"
type textarea "x"
type textarea "I felt"
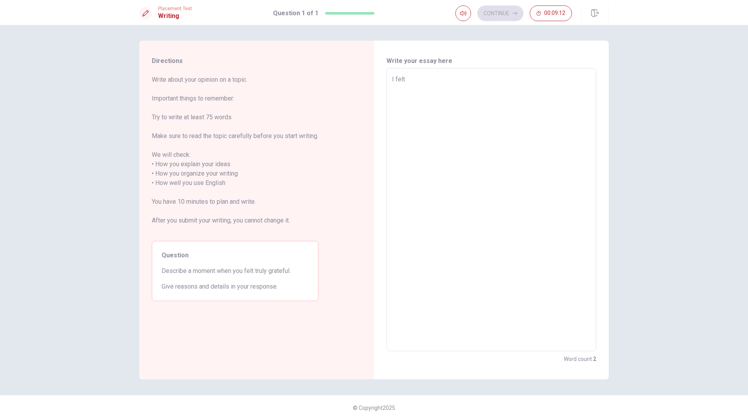
type textarea "x"
type textarea "I felt t"
type textarea "x"
type textarea "I felt tr"
type textarea "x"
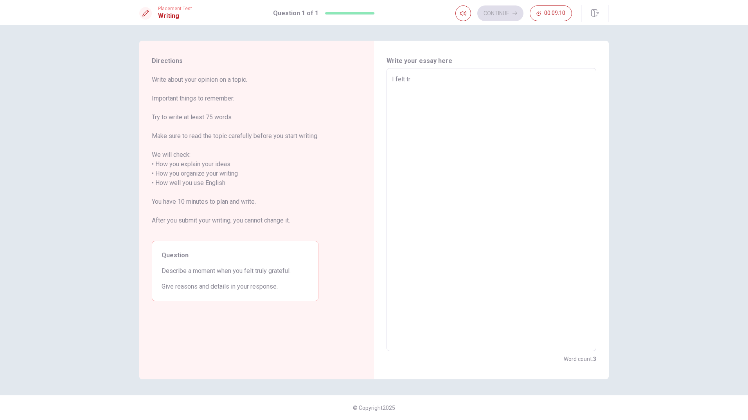
type textarea "I felt tru"
type textarea "x"
type textarea "I felt trul"
type textarea "x"
type textarea "I felt truly"
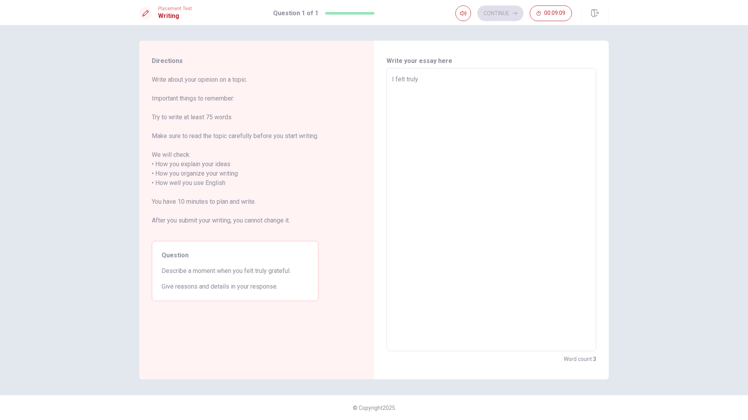
type textarea "x"
type textarea "I felt truly"
type textarea "x"
type textarea "I felt truly g"
type textarea "x"
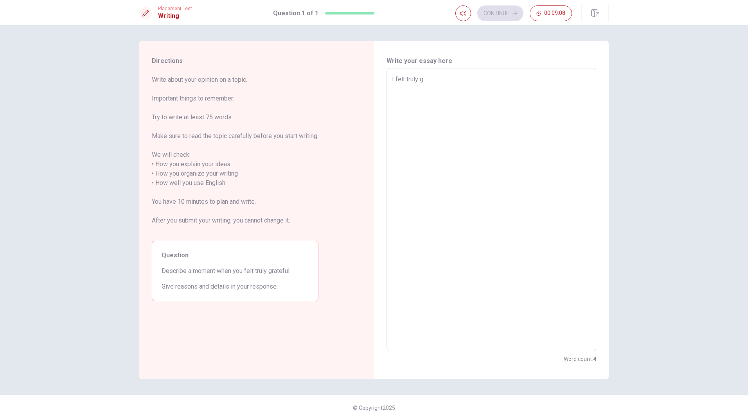
type textarea "I felt truly gr"
type textarea "x"
type textarea "I felt truly gra"
type textarea "x"
type textarea "I felt truly grat"
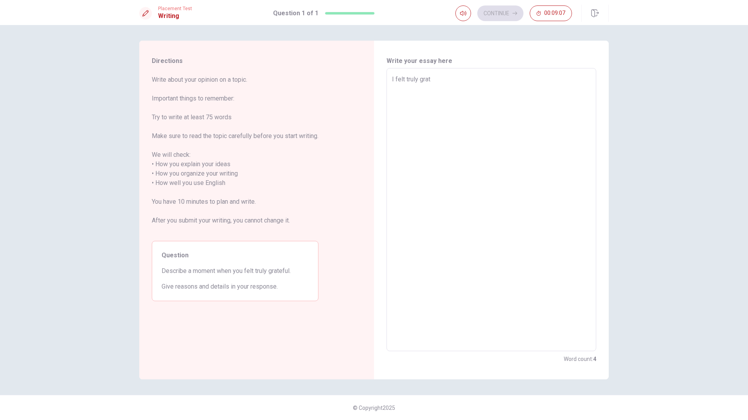
type textarea "x"
type textarea "I felt truly grate"
type textarea "x"
type textarea "I felt truly gratef"
type textarea "x"
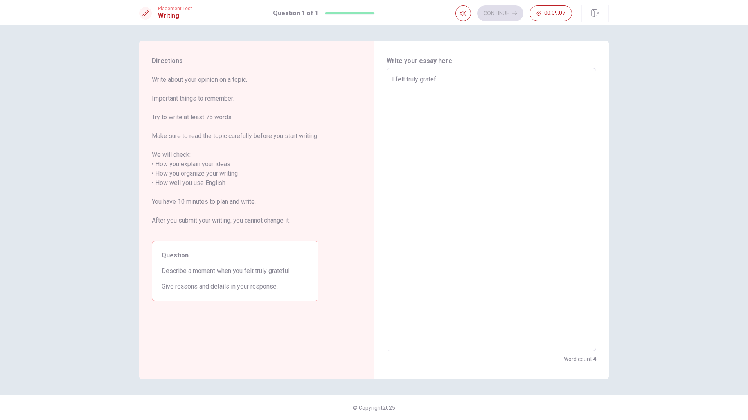
type textarea "I felt truly gratefy"
type textarea "x"
type textarea "I felt truly gratef"
type textarea "x"
type textarea "I felt truly gratefu"
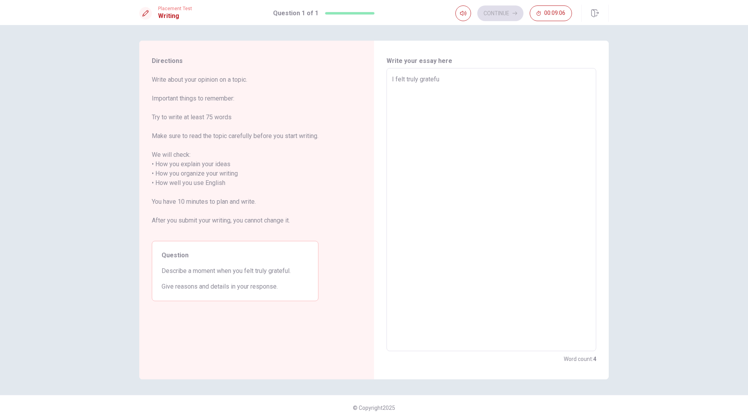
type textarea "x"
type textarea "I felt truly grateful"
type textarea "x"
type textarea "I felt truly grateful"
type textarea "x"
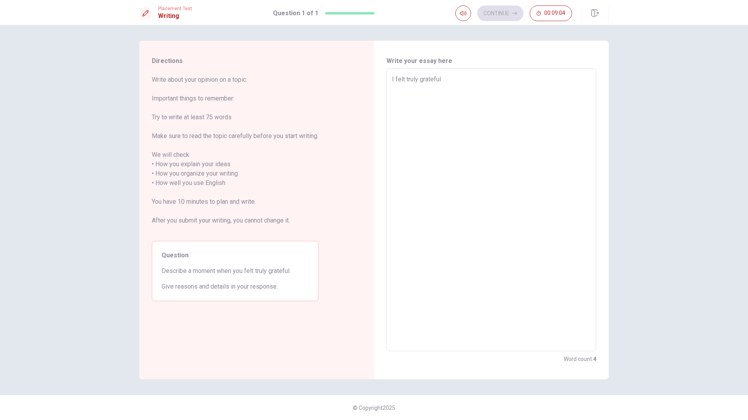
type textarea "I felt truly grateful w"
type textarea "x"
type textarea "I felt truly grateful wh"
type textarea "x"
type textarea "I felt truly grateful whe"
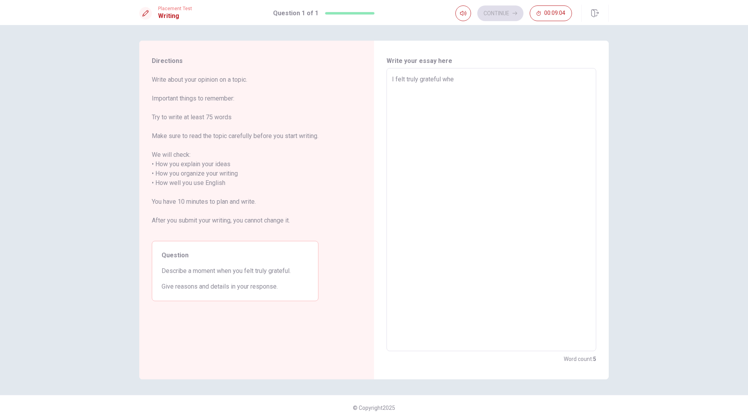
type textarea "x"
type textarea "I felt truly grateful when"
type textarea "x"
type textarea "I felt truly grateful when"
type textarea "x"
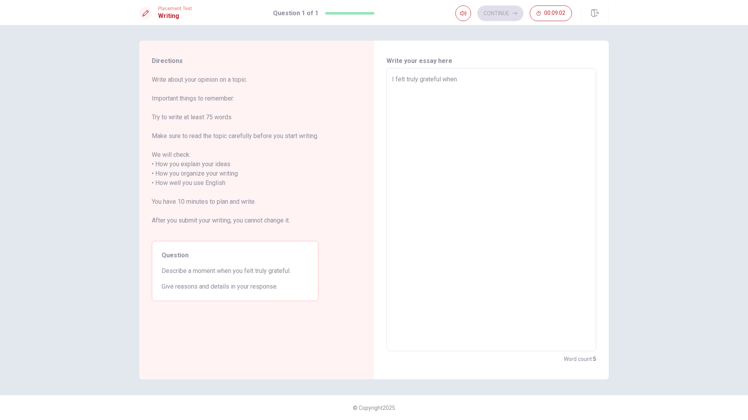
type textarea "I felt truly grateful when I"
type textarea "x"
type textarea "I felt truly grateful when I"
type textarea "x"
type textarea "I felt truly grateful when I m"
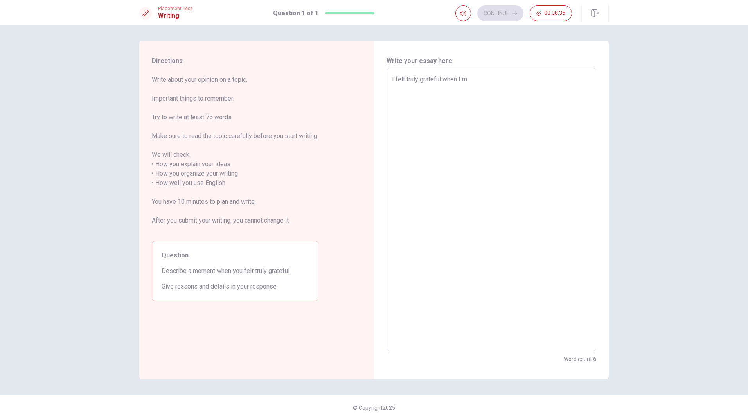
type textarea "x"
type textarea "I felt truly grateful when I me"
type textarea "x"
type textarea "I felt truly grateful when I met"
type textarea "x"
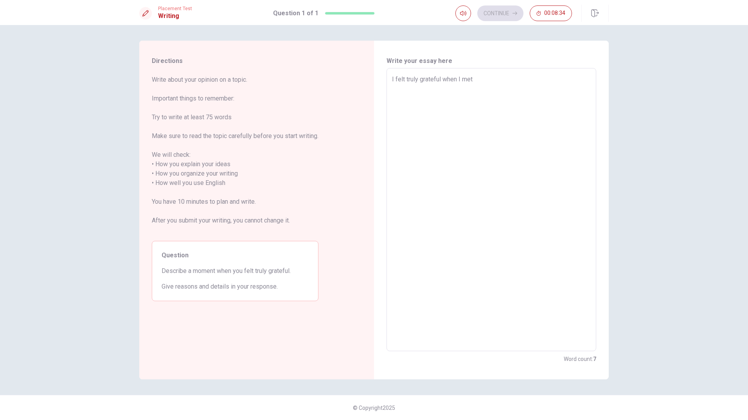
type textarea "I felt truly grateful when I met"
type textarea "x"
type textarea "I felt truly grateful when I met m"
type textarea "x"
type textarea "I felt truly grateful when I met my"
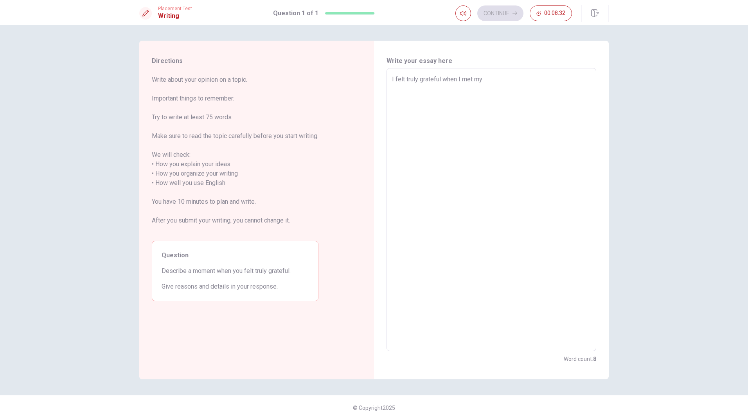
type textarea "x"
type textarea "I felt truly grateful when I met my"
type textarea "x"
type textarea "I felt truly grateful when I met my f"
type textarea "x"
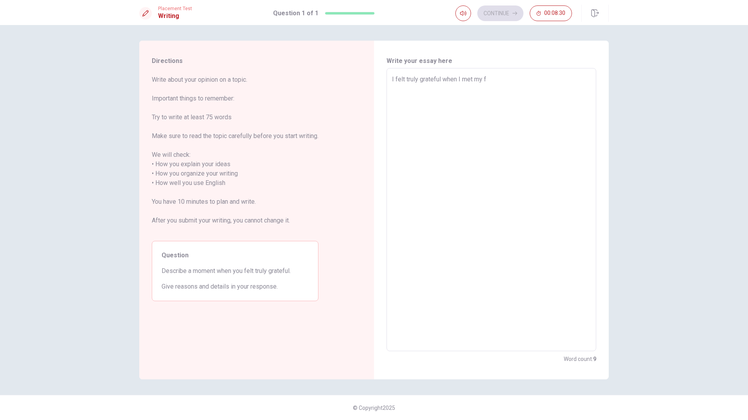
type textarea "I felt truly grateful when I met my fa"
type textarea "x"
type textarea "I felt truly grateful when I met my fam"
type textarea "x"
type textarea "I felt truly grateful when I met my fami"
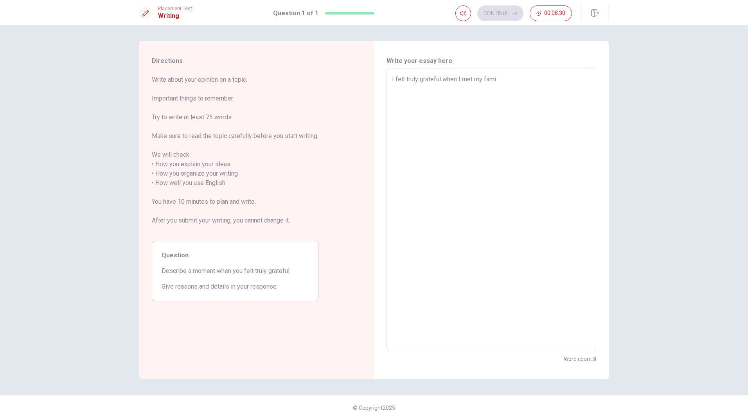
type textarea "x"
type textarea "I felt truly grateful when I met my famil"
type textarea "x"
type textarea "I felt truly grateful when I met my family"
type textarea "x"
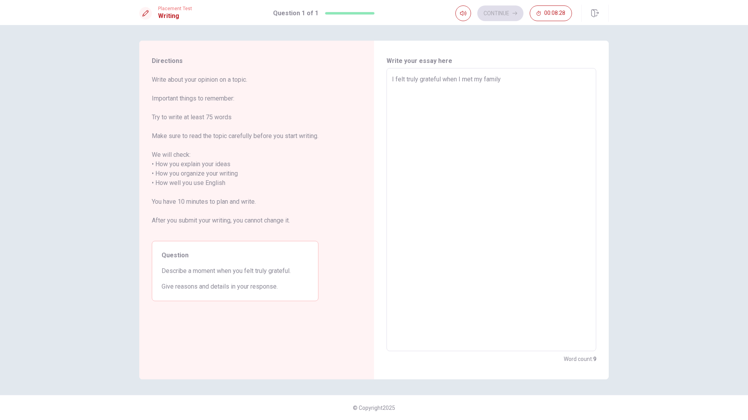
type textarea "I felt truly grateful when I met my family"
type textarea "x"
type textarea "I felt truly grateful when I met my family i"
type textarea "x"
type textarea "I felt truly grateful when I met my family in"
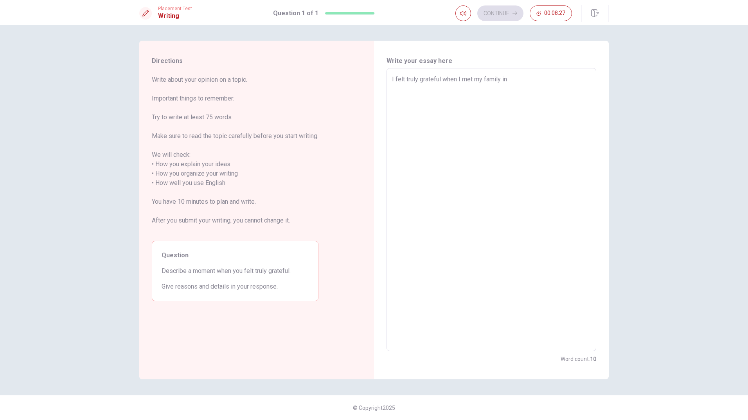
type textarea "x"
type textarea "I felt truly grateful when I met my family in"
type textarea "x"
type textarea "I felt truly grateful when I met my family in v"
type textarea "x"
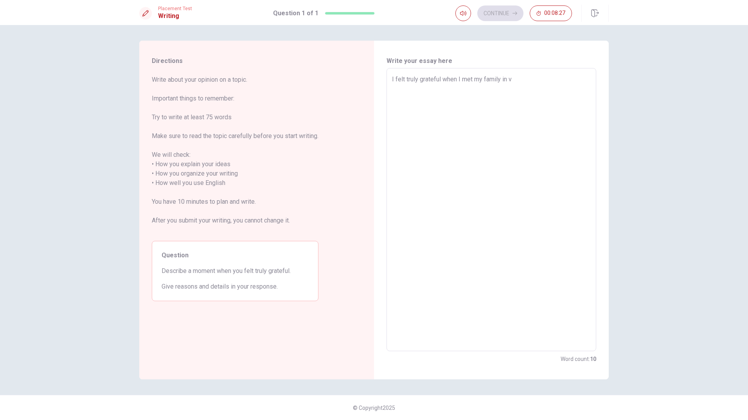
type textarea "I felt truly grateful when I met my family in [GEOGRAPHIC_DATA]"
type textarea "x"
type textarea "I felt truly grateful when I met my family in v"
type textarea "x"
type textarea "I felt truly grateful when I met my family in vC"
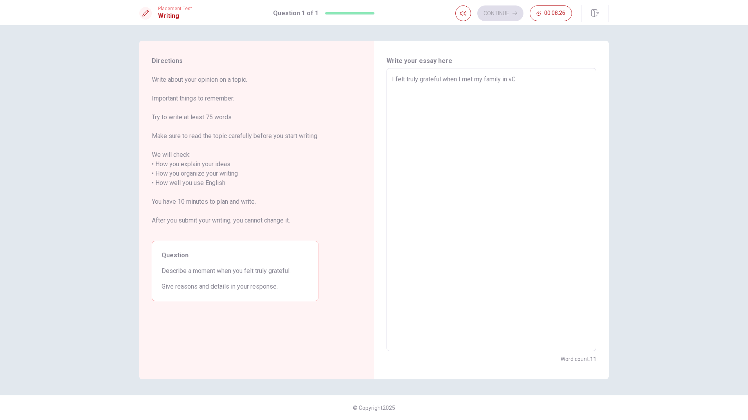
type textarea "x"
type textarea "I felt truly grateful when I met my family in vCn"
type textarea "x"
type textarea "I felt truly grateful when I met my family in [GEOGRAPHIC_DATA]"
type textarea "x"
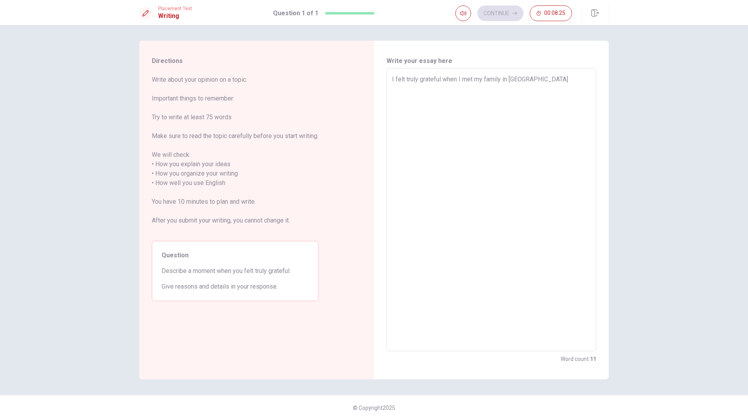
type textarea "I felt truly grateful when I met my family in vCnad"
type textarea "x"
type textarea "I felt truly grateful when I met my family in [GEOGRAPHIC_DATA]"
type textarea "x"
type textarea "I felt truly grateful when I met my family in vCnad"
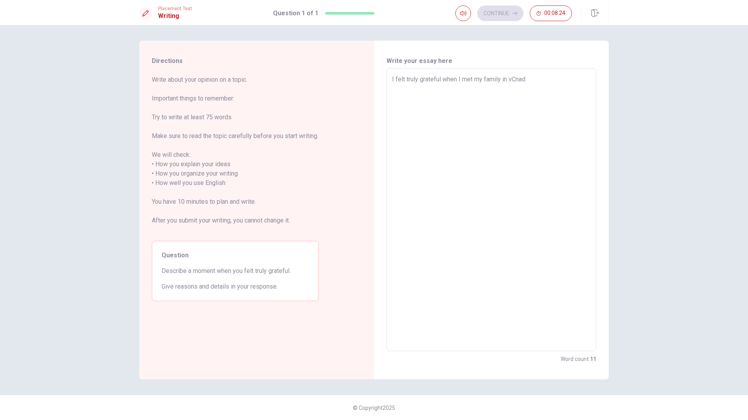
type textarea "x"
type textarea "I felt truly grateful when I met my family in [GEOGRAPHIC_DATA]"
type textarea "x"
type textarea "I felt truly grateful when I met my family in vCn"
type textarea "x"
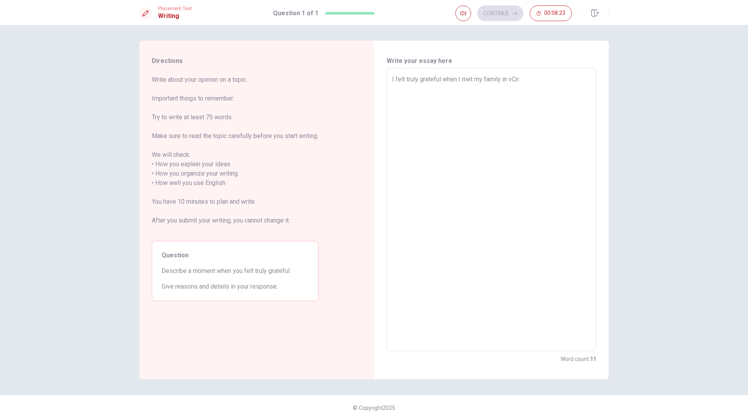
type textarea "I felt truly grateful when I met my family in vC"
type textarea "x"
type textarea "I felt truly grateful when I met my family in v"
type textarea "x"
type textarea "I felt truly grateful when I met my family in"
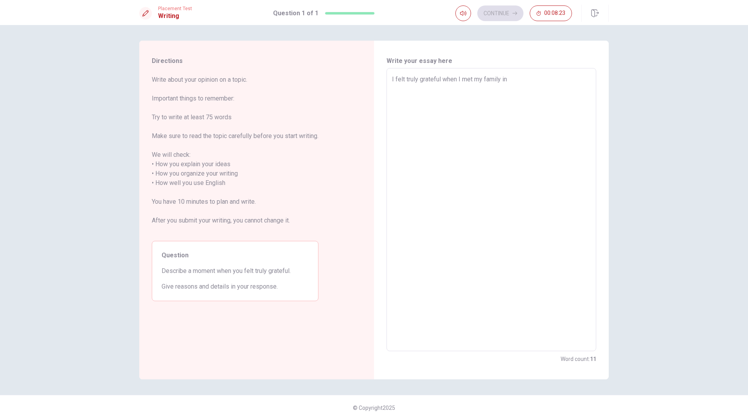
type textarea "x"
type textarea "I felt truly grateful when I met my family in C"
type textarea "x"
type textarea "I felt truly grateful when I met my family in [GEOGRAPHIC_DATA]"
type textarea "x"
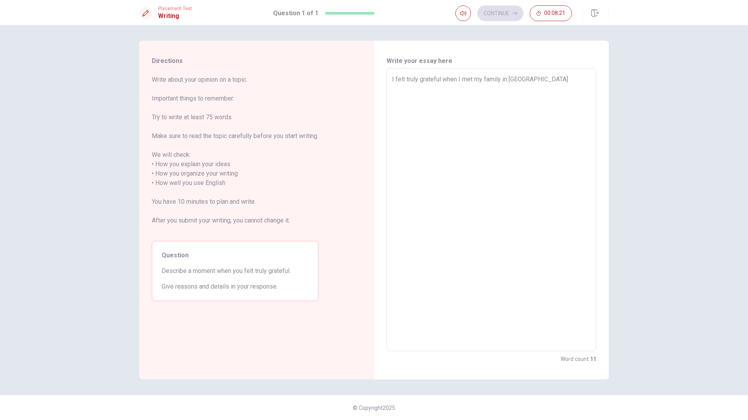
type textarea "I felt truly grateful when I met my family in Can"
type textarea "x"
type textarea "I felt truly grateful when I met my family in [GEOGRAPHIC_DATA]"
type textarea "x"
type textarea "I felt truly grateful when I met my family in [GEOGRAPHIC_DATA]"
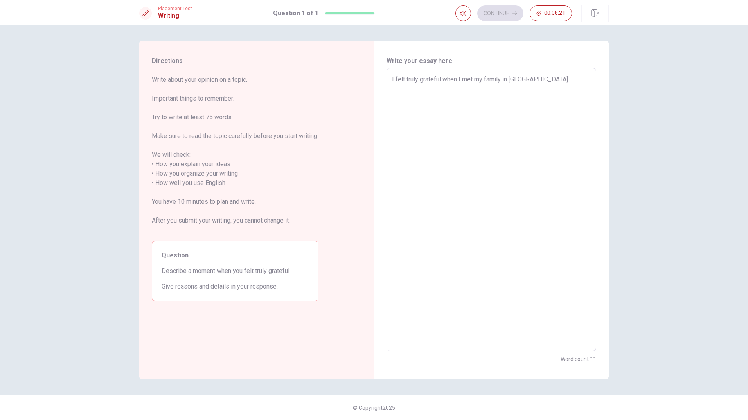
type textarea "x"
type textarea "I felt truly grateful when I met my family in [GEOGRAPHIC_DATA]"
type textarea "x"
type textarea "I felt truly grateful when I met my family in [GEOGRAPHIC_DATA],"
type textarea "x"
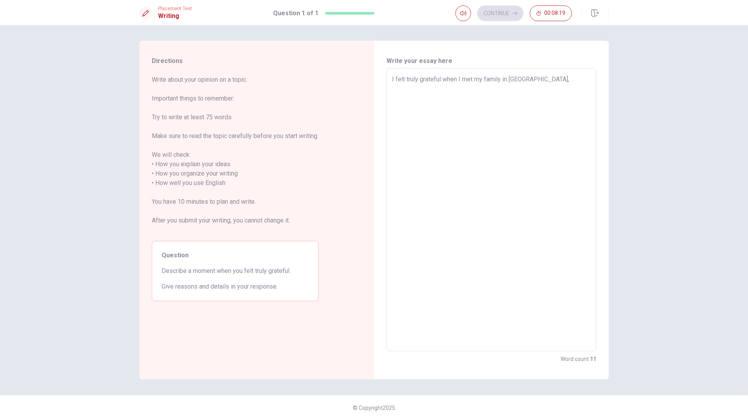
type textarea "I felt truly grateful when I met my family in [GEOGRAPHIC_DATA]"
type textarea "x"
type textarea "I felt truly grateful when I met my family in [GEOGRAPHIC_DATA]."
type textarea "x"
type textarea "I felt truly grateful when I met my family in [GEOGRAPHIC_DATA]."
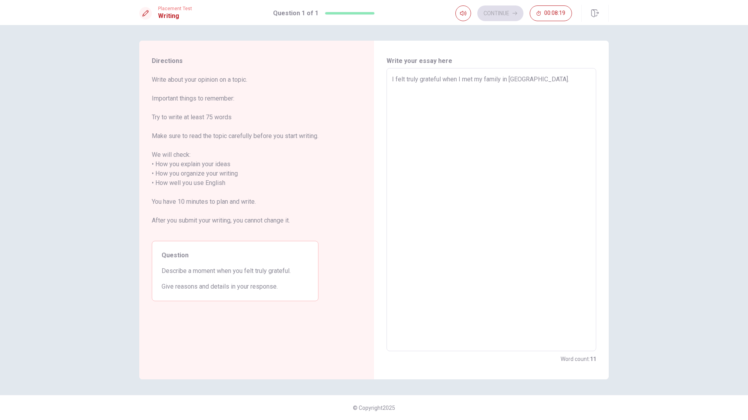
type textarea "x"
type textarea "I felt truly grateful when I met my family in [GEOGRAPHIC_DATA]. b"
type textarea "x"
type textarea "I felt truly grateful when I met my family in [GEOGRAPHIC_DATA]. be"
type textarea "x"
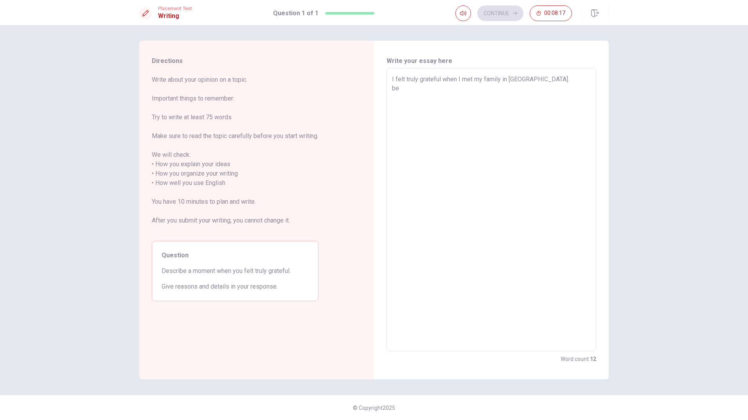
type textarea "I felt truly grateful when I met my family in [GEOGRAPHIC_DATA]. b"
type textarea "x"
type textarea "I felt truly grateful when I met my family in [GEOGRAPHIC_DATA]."
type textarea "x"
type textarea "I felt truly grateful when I met my family in [GEOGRAPHIC_DATA]. B"
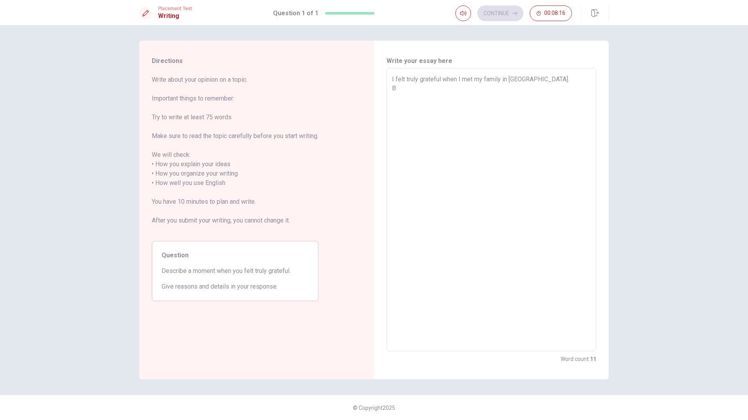
type textarea "x"
type textarea "I felt truly grateful when I met my family in [GEOGRAPHIC_DATA]. Be"
type textarea "x"
type textarea "I felt truly grateful when I met my family in [GEOGRAPHIC_DATA]. Bec"
type textarea "x"
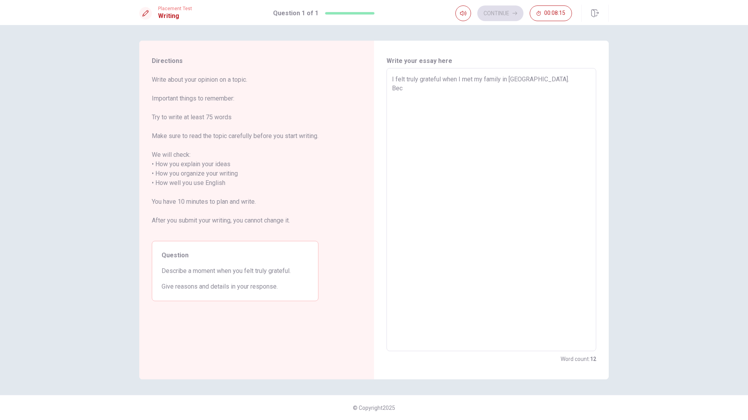
type textarea "I felt truly grateful when I met my family in [GEOGRAPHIC_DATA]. [GEOGRAPHIC_DA…"
type textarea "x"
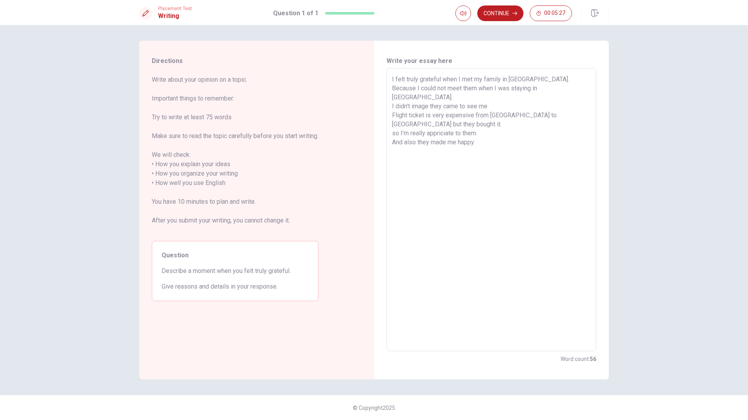
click at [483, 113] on textarea "I felt truly grateful when I met my family in [GEOGRAPHIC_DATA]. Because I coul…" at bounding box center [491, 210] width 199 height 270
click at [485, 138] on textarea "I felt truly grateful when I met my family in [GEOGRAPHIC_DATA]. Because I coul…" at bounding box center [491, 210] width 199 height 270
click at [432, 108] on textarea "I felt truly grateful when I met my family in [GEOGRAPHIC_DATA]. Because I coul…" at bounding box center [491, 210] width 199 height 270
click at [388, 161] on div "I felt truly grateful when I met my family in [GEOGRAPHIC_DATA]. Because I coul…" at bounding box center [492, 209] width 210 height 283
click at [389, 161] on div "I felt truly grateful when I met my family in [GEOGRAPHIC_DATA]. Because I coul…" at bounding box center [492, 209] width 210 height 283
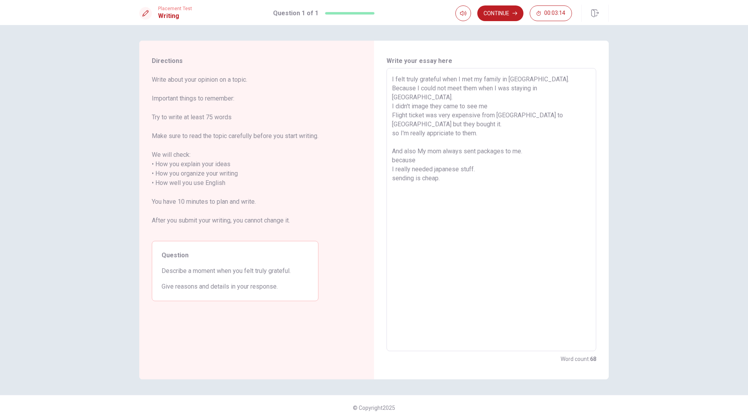
drag, startPoint x: 388, startPoint y: 159, endPoint x: 444, endPoint y: 179, distance: 59.4
click at [444, 179] on div "I felt truly grateful when I met my family in [GEOGRAPHIC_DATA]. Because I coul…" at bounding box center [492, 209] width 210 height 283
drag, startPoint x: 446, startPoint y: 167, endPoint x: 389, endPoint y: 160, distance: 57.5
click at [389, 160] on div "I felt truly grateful when I met my family in [GEOGRAPHIC_DATA]. Because I coul…" at bounding box center [492, 209] width 210 height 283
click at [430, 94] on textarea "I felt truly grateful when I met my family in [GEOGRAPHIC_DATA]. Because I coul…" at bounding box center [491, 210] width 199 height 270
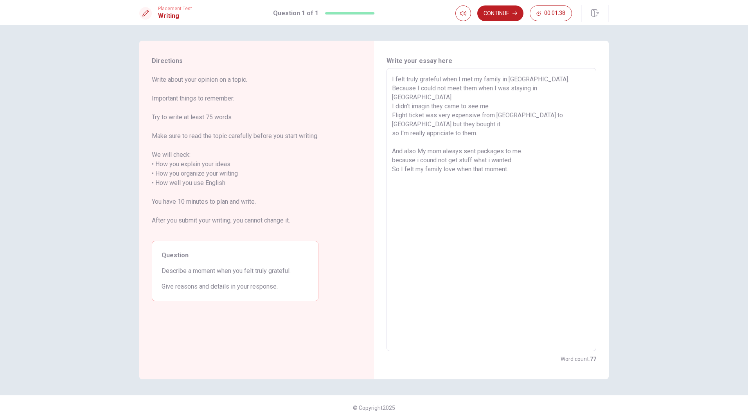
click at [493, 99] on textarea "I felt truly grateful when I met my family in [GEOGRAPHIC_DATA]. Because I coul…" at bounding box center [491, 210] width 199 height 270
click at [519, 153] on textarea "I felt truly grateful when I met my family in [GEOGRAPHIC_DATA]. Because I coul…" at bounding box center [491, 210] width 199 height 270
click at [516, 170] on textarea "I felt truly grateful when I met my family in [GEOGRAPHIC_DATA]. Because I coul…" at bounding box center [491, 210] width 199 height 270
click at [515, 13] on icon "button" at bounding box center [515, 13] width 5 height 5
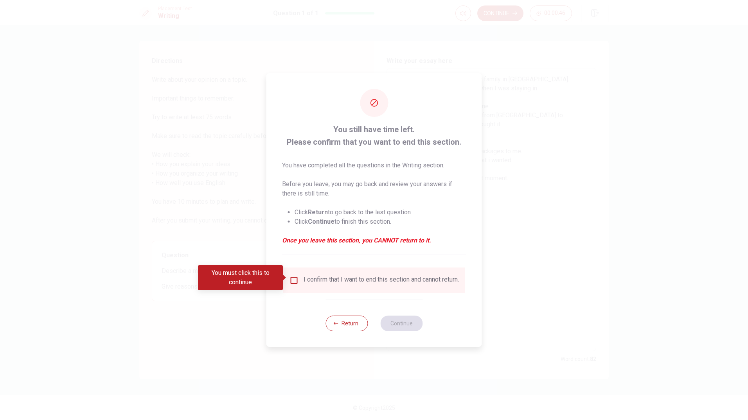
click at [295, 276] on input "You must click this to continue" at bounding box center [294, 280] width 9 height 9
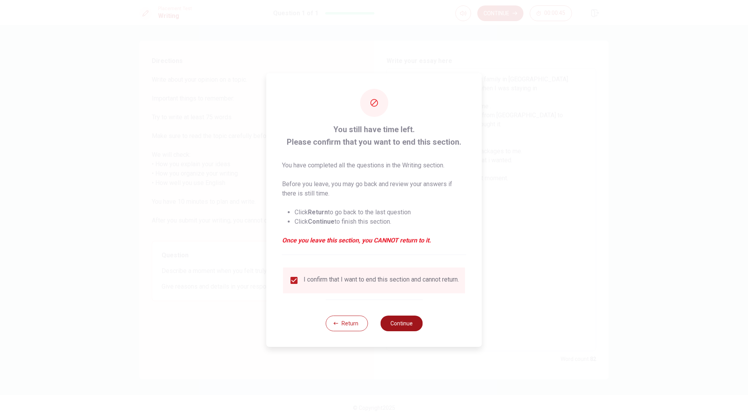
click at [398, 329] on button "Continue" at bounding box center [401, 324] width 42 height 16
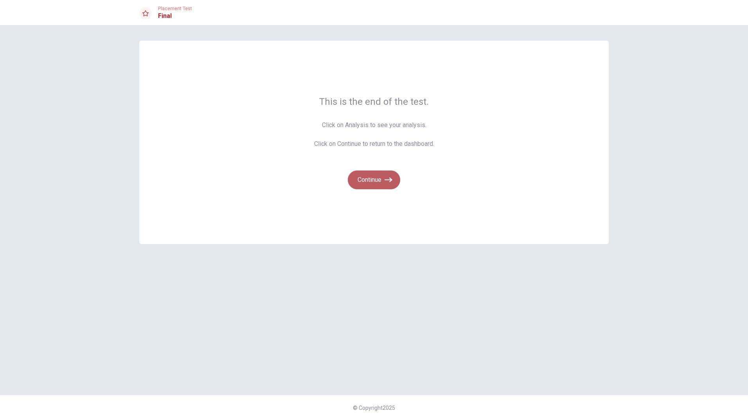
click at [382, 176] on button "Continue" at bounding box center [374, 180] width 52 height 19
